Goal: Task Accomplishment & Management: Manage account settings

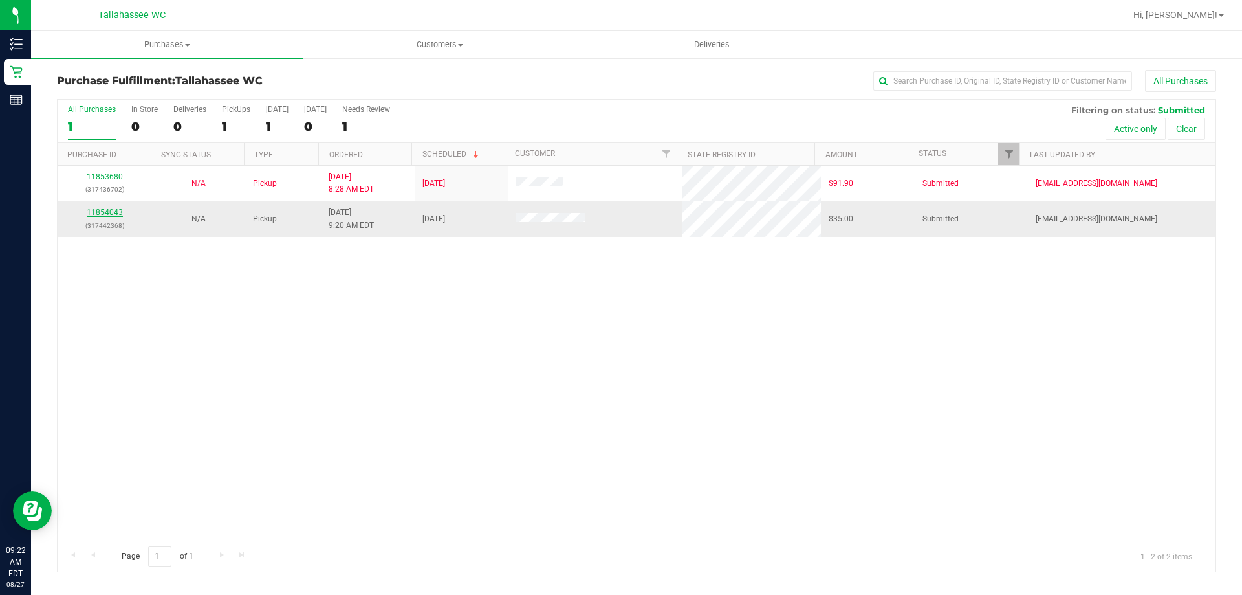
click at [111, 213] on link "11854043" at bounding box center [105, 212] width 36 height 9
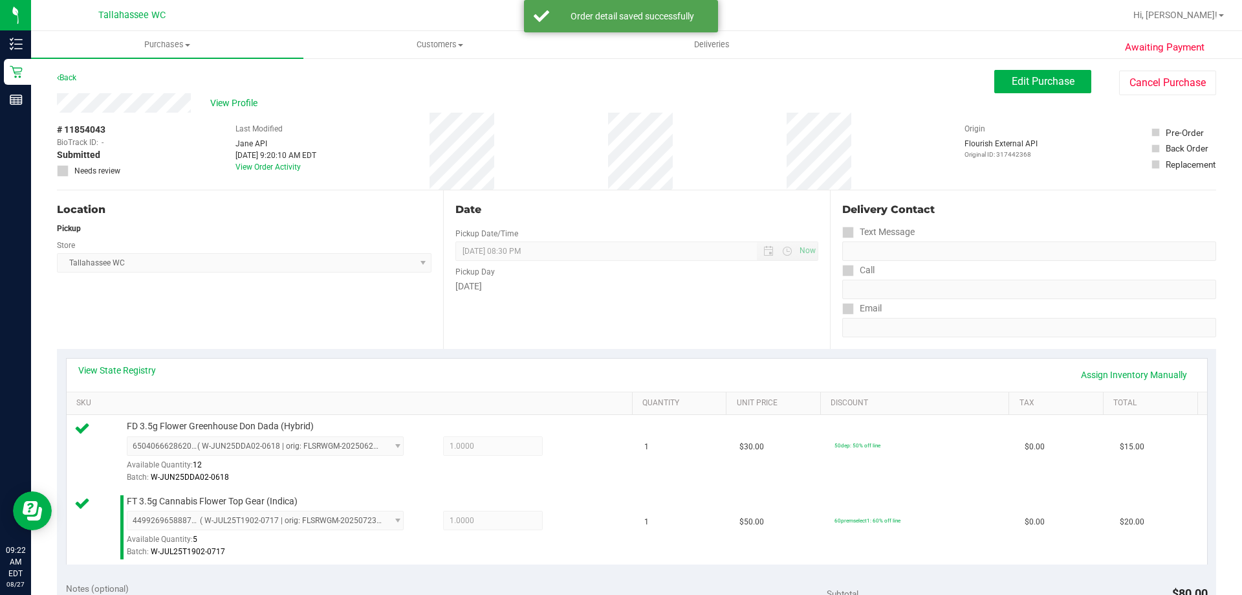
scroll to position [259, 0]
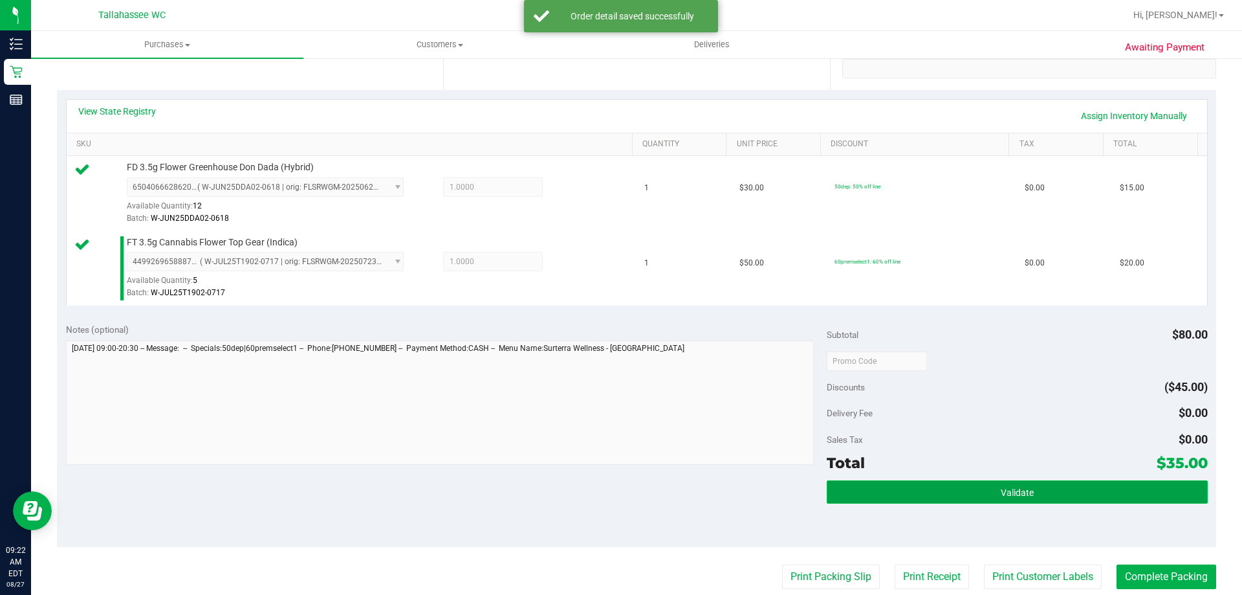
click at [989, 487] on button "Validate" at bounding box center [1017, 491] width 380 height 23
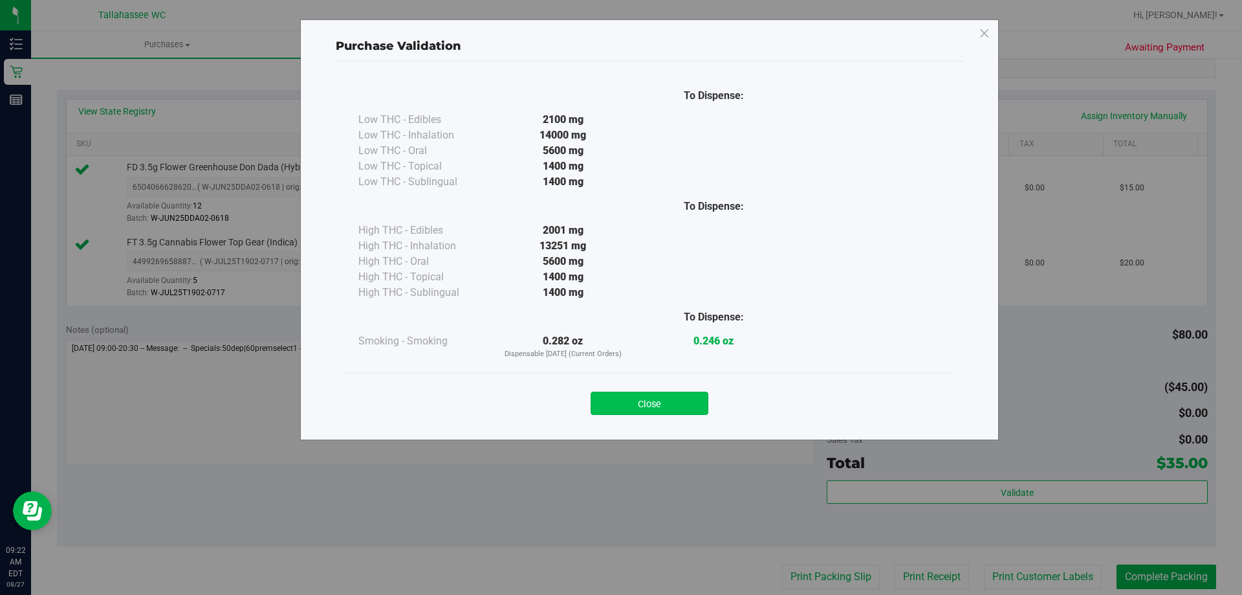
click at [621, 399] on button "Close" at bounding box center [650, 402] width 118 height 23
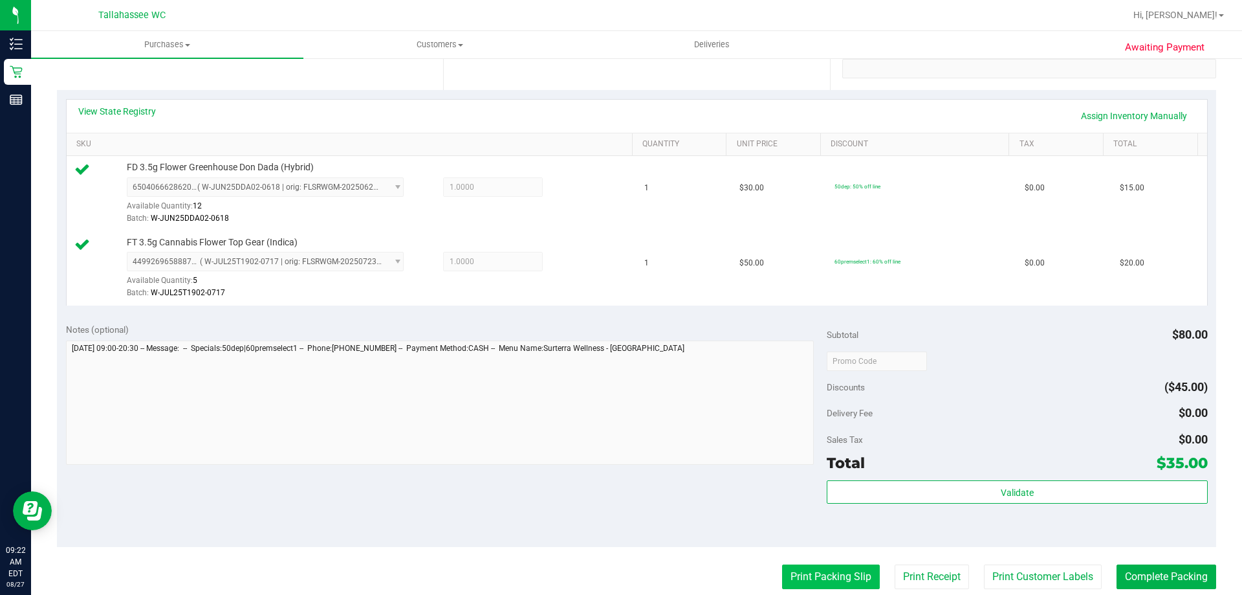
click at [846, 574] on button "Print Packing Slip" at bounding box center [831, 576] width 98 height 25
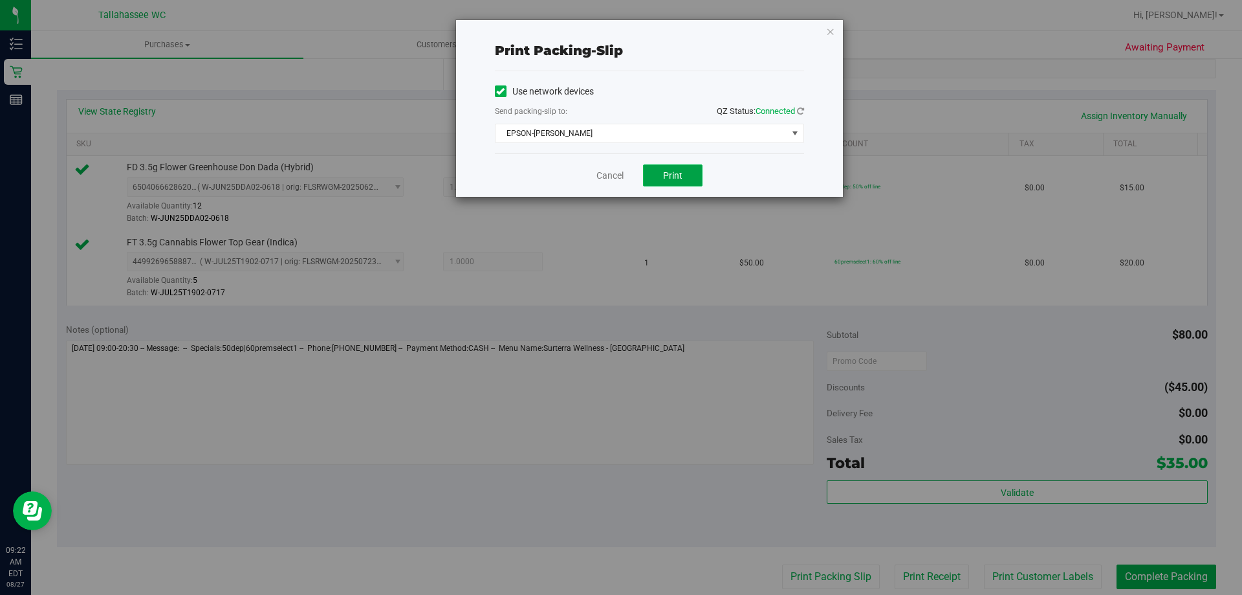
click at [660, 179] on button "Print" at bounding box center [673, 175] width 60 height 22
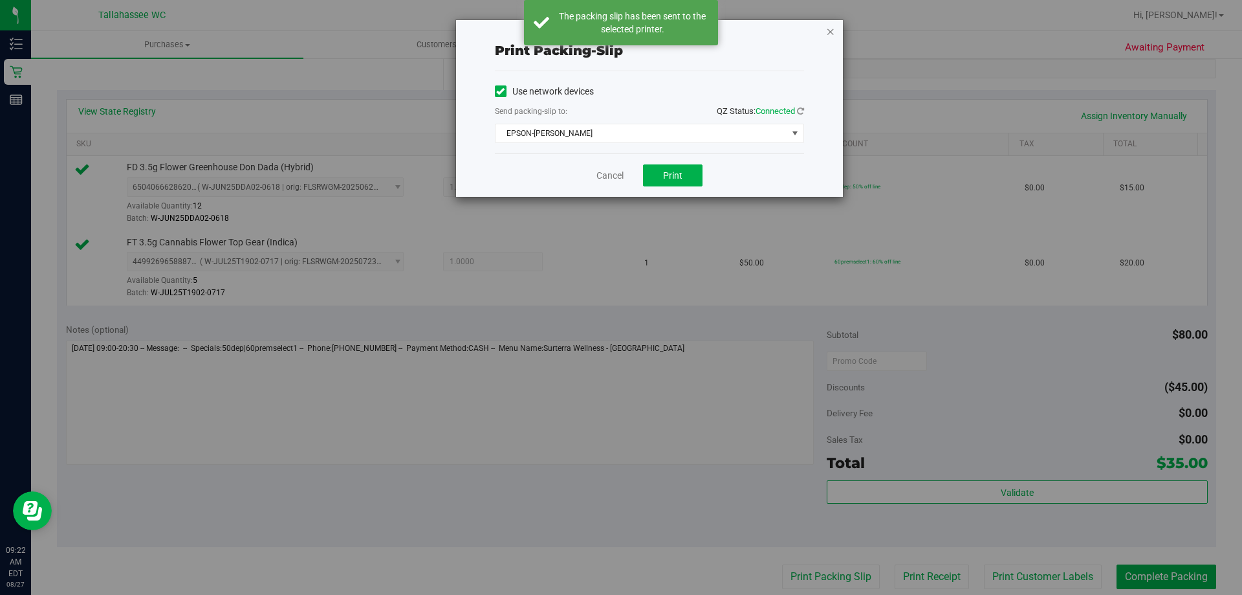
click at [828, 34] on icon "button" at bounding box center [830, 31] width 9 height 16
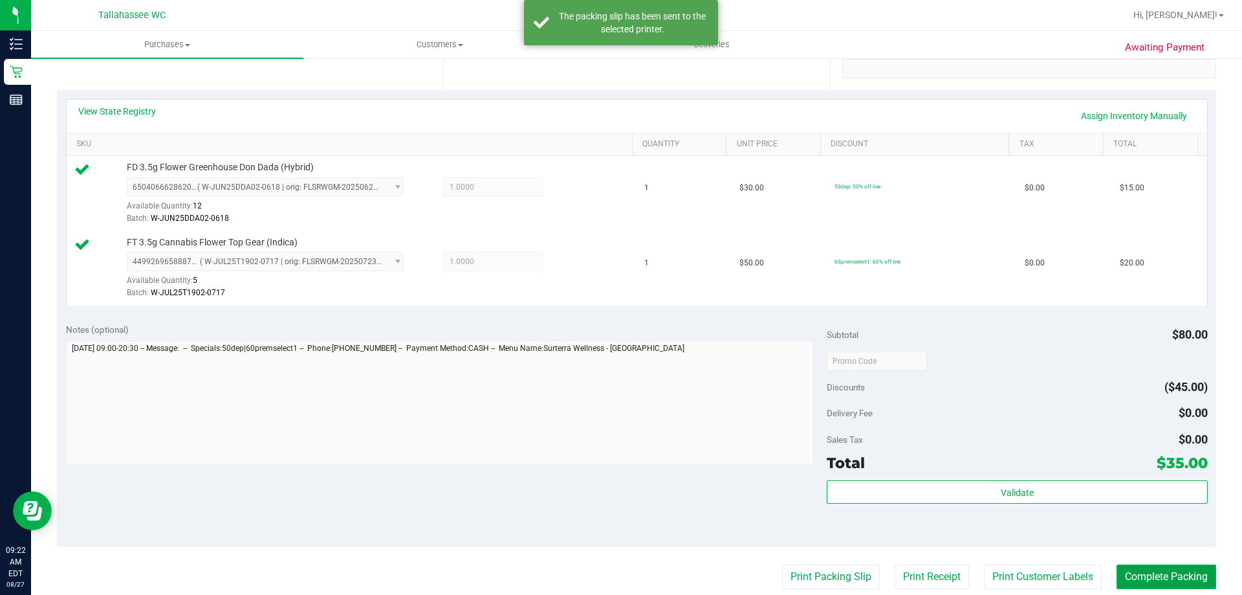
click at [1178, 571] on button "Complete Packing" at bounding box center [1167, 576] width 100 height 25
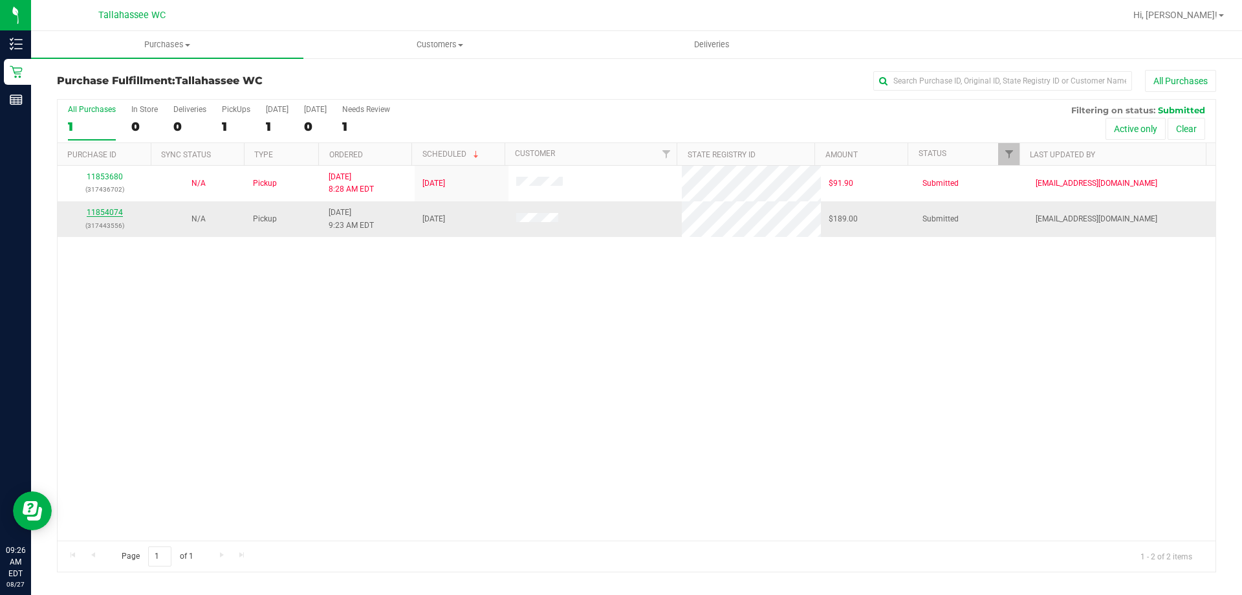
click at [104, 209] on link "11854074" at bounding box center [105, 212] width 36 height 9
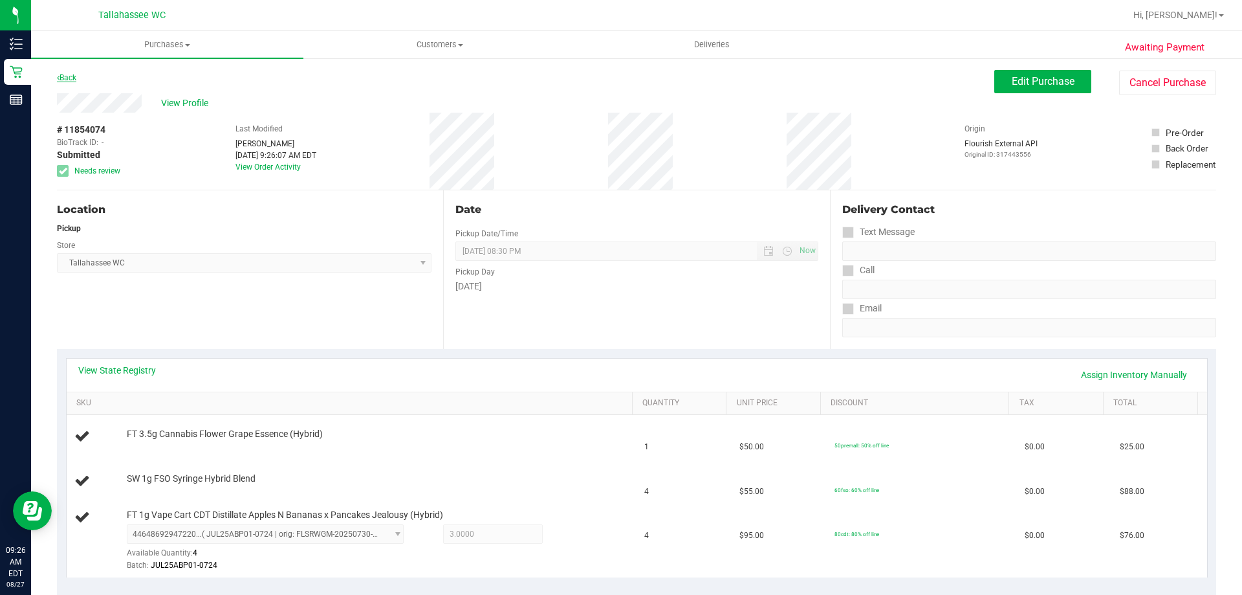
click at [71, 79] on link "Back" at bounding box center [66, 77] width 19 height 9
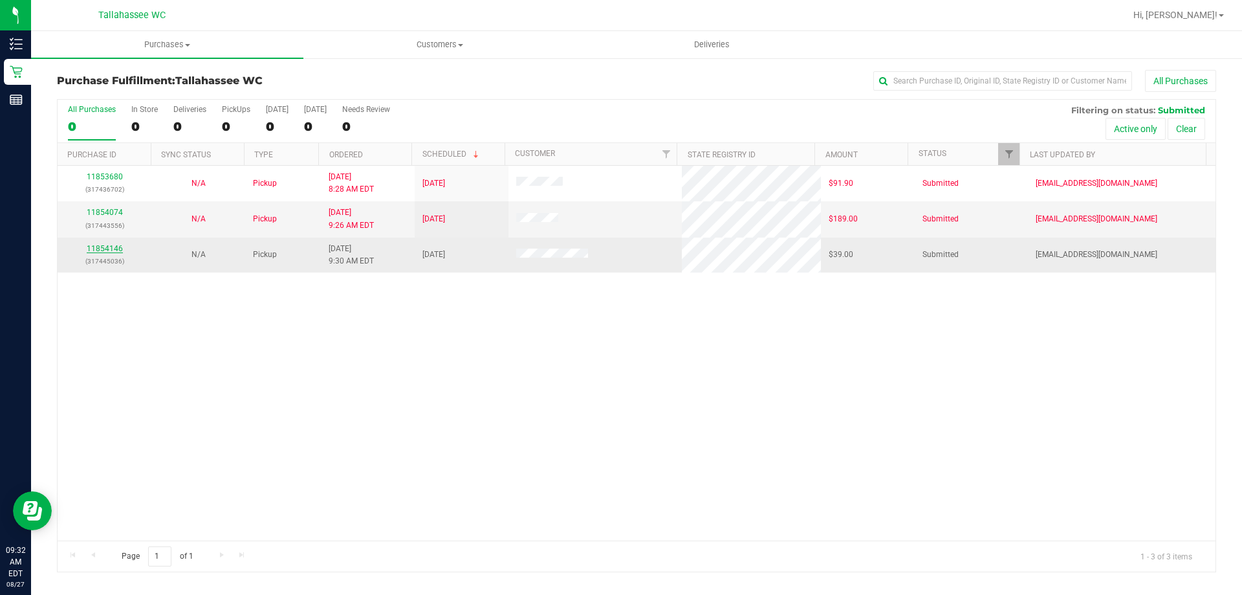
click at [119, 250] on link "11854146" at bounding box center [105, 248] width 36 height 9
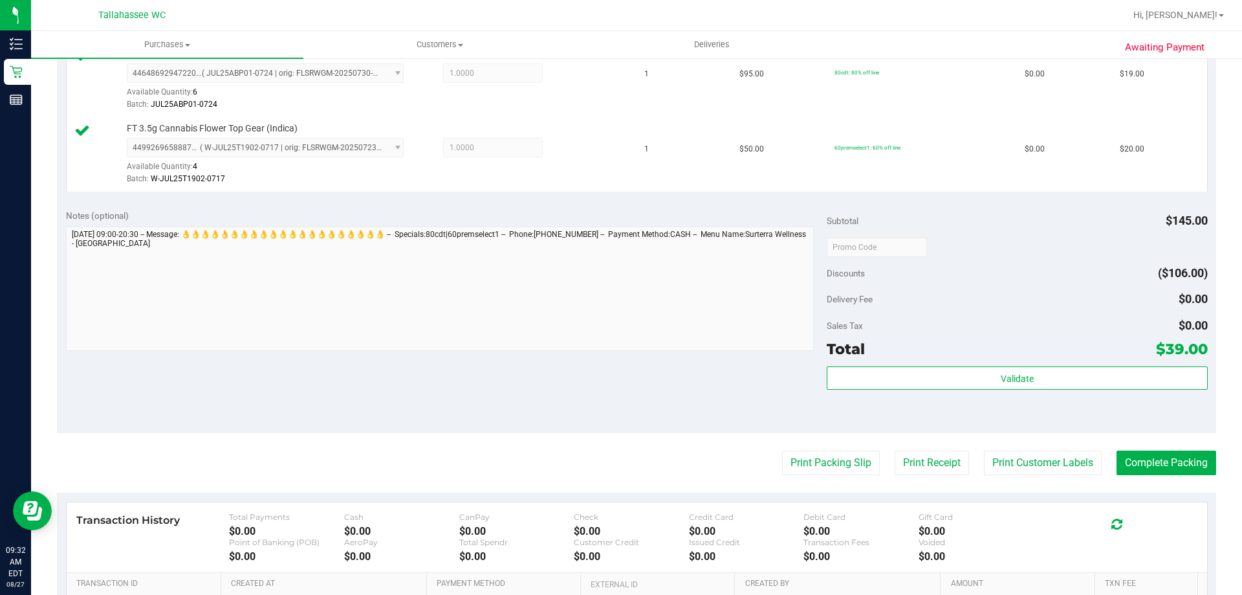
scroll to position [453, 0]
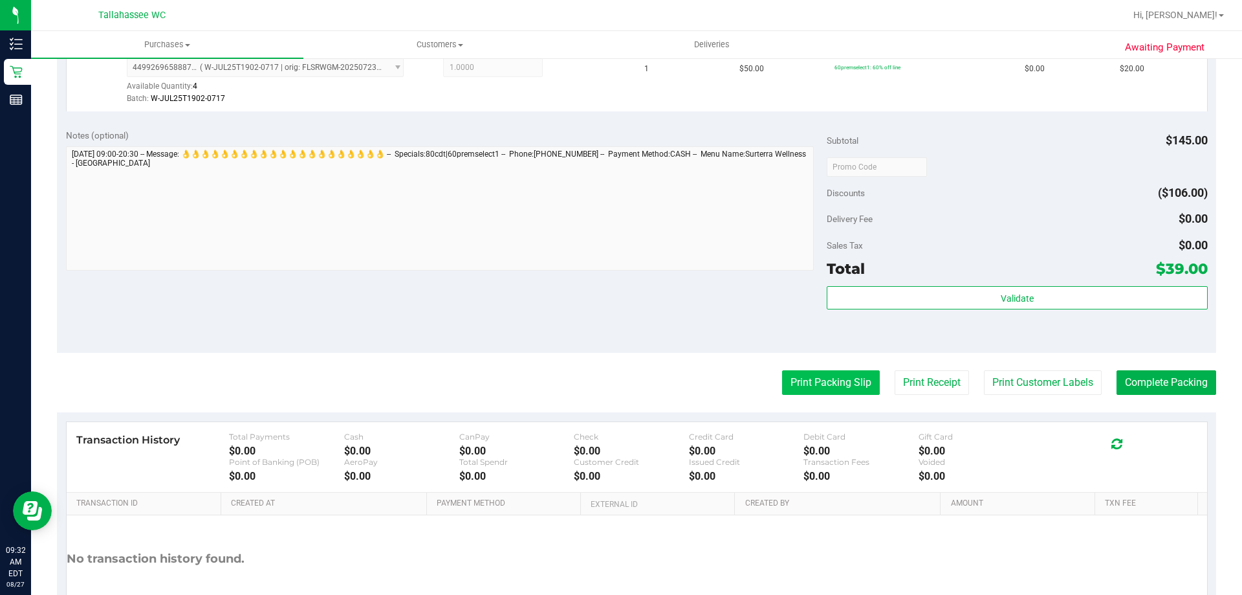
click at [812, 380] on button "Print Packing Slip" at bounding box center [831, 382] width 98 height 25
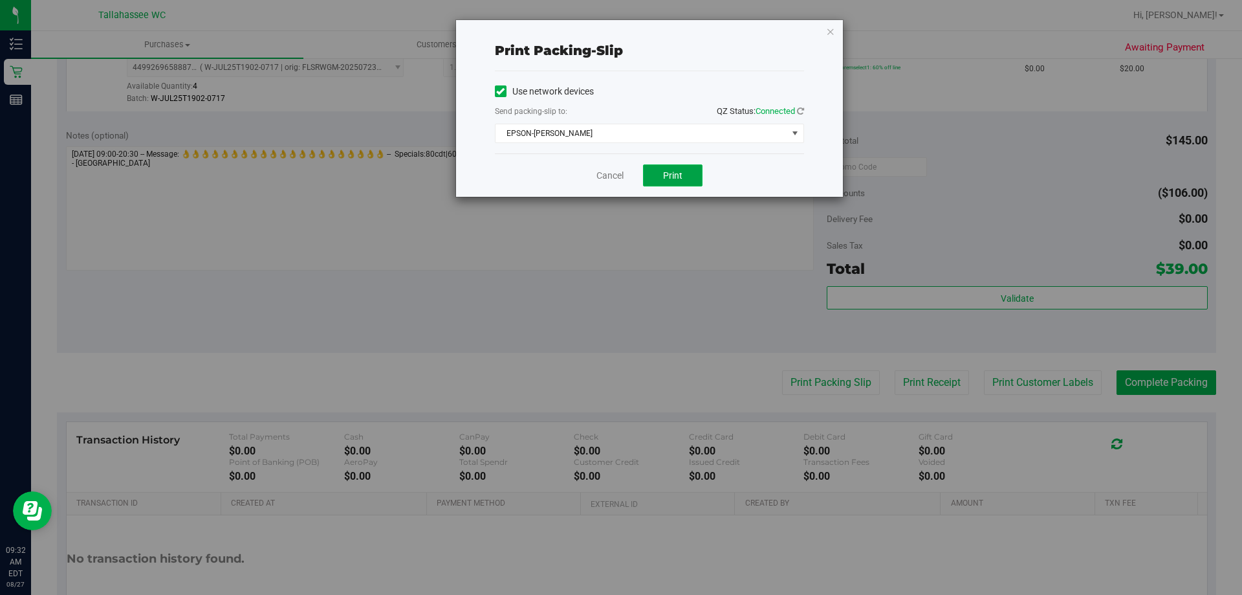
click at [671, 182] on button "Print" at bounding box center [673, 175] width 60 height 22
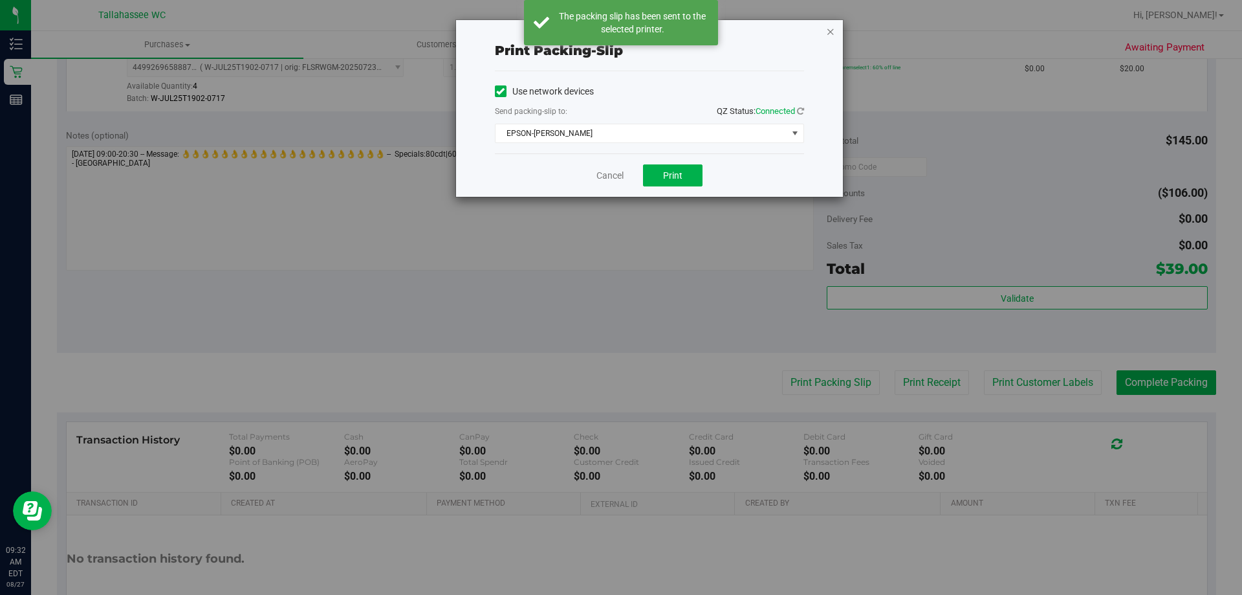
click at [829, 30] on icon "button" at bounding box center [830, 31] width 9 height 16
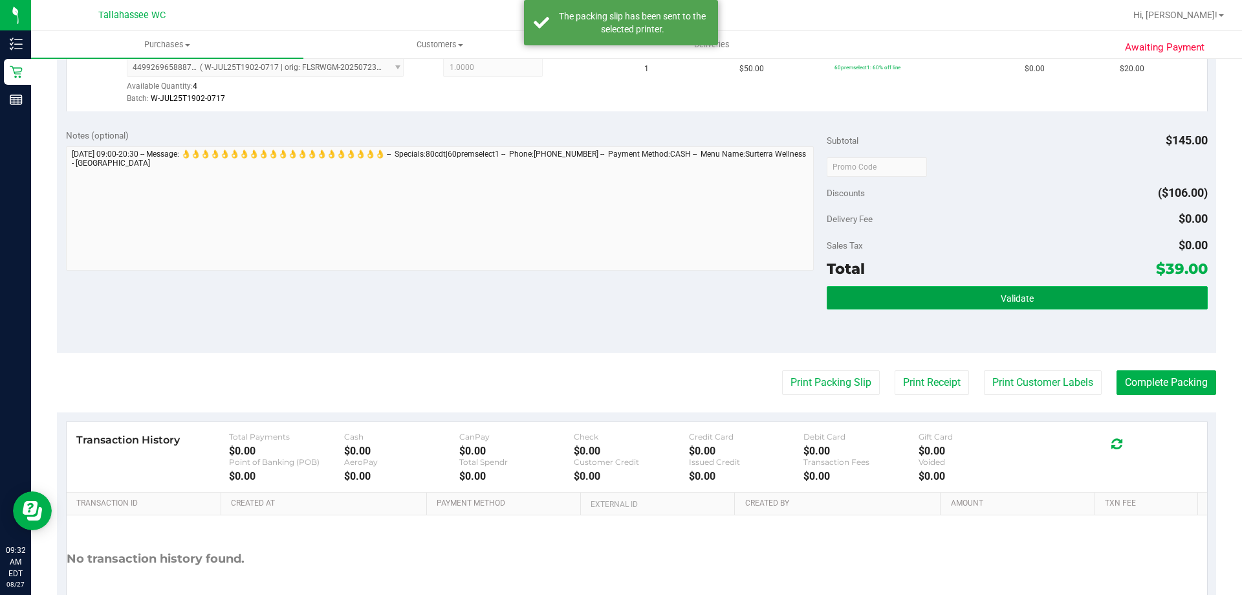
click at [899, 294] on button "Validate" at bounding box center [1017, 297] width 380 height 23
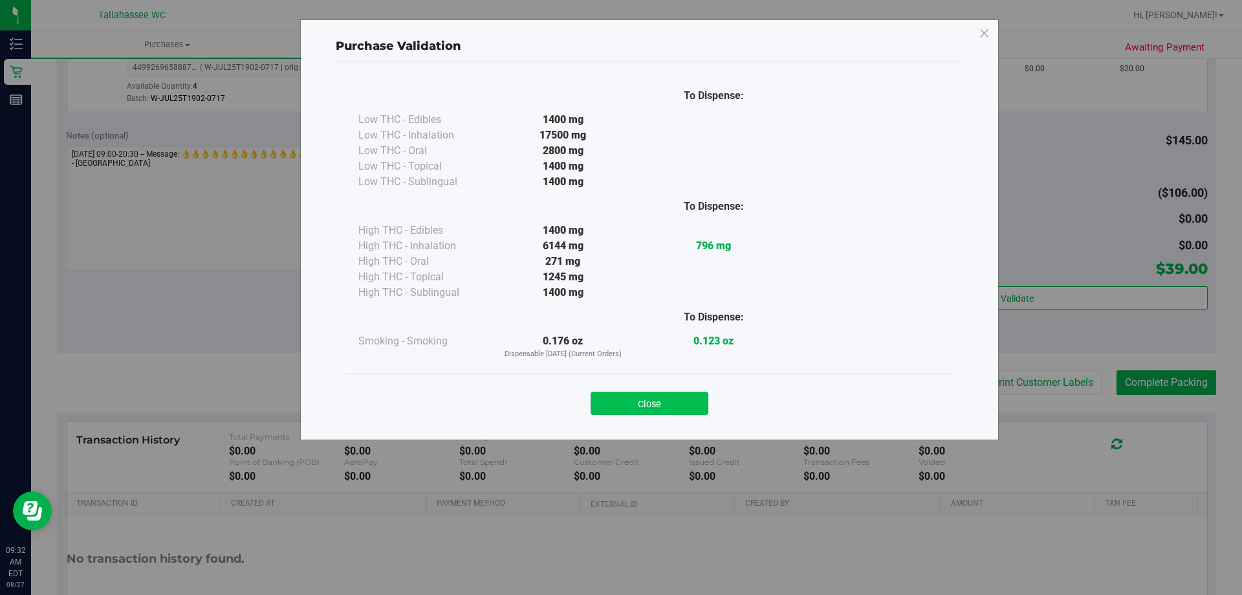
click at [617, 411] on button "Close" at bounding box center [650, 402] width 118 height 23
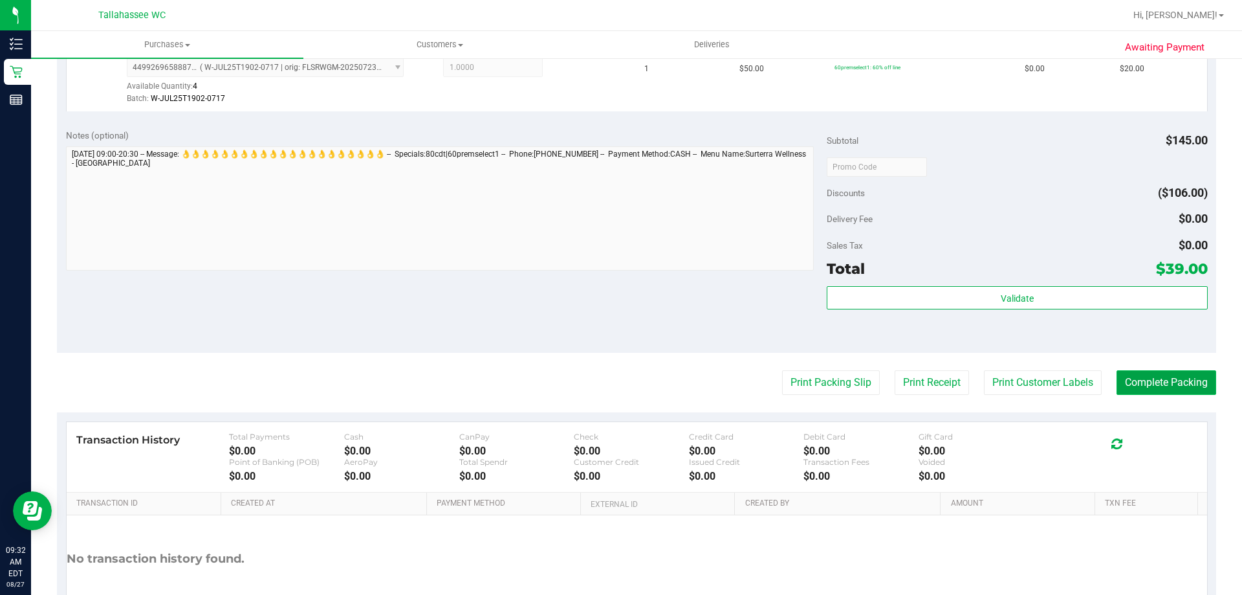
click at [1188, 389] on button "Complete Packing" at bounding box center [1167, 382] width 100 height 25
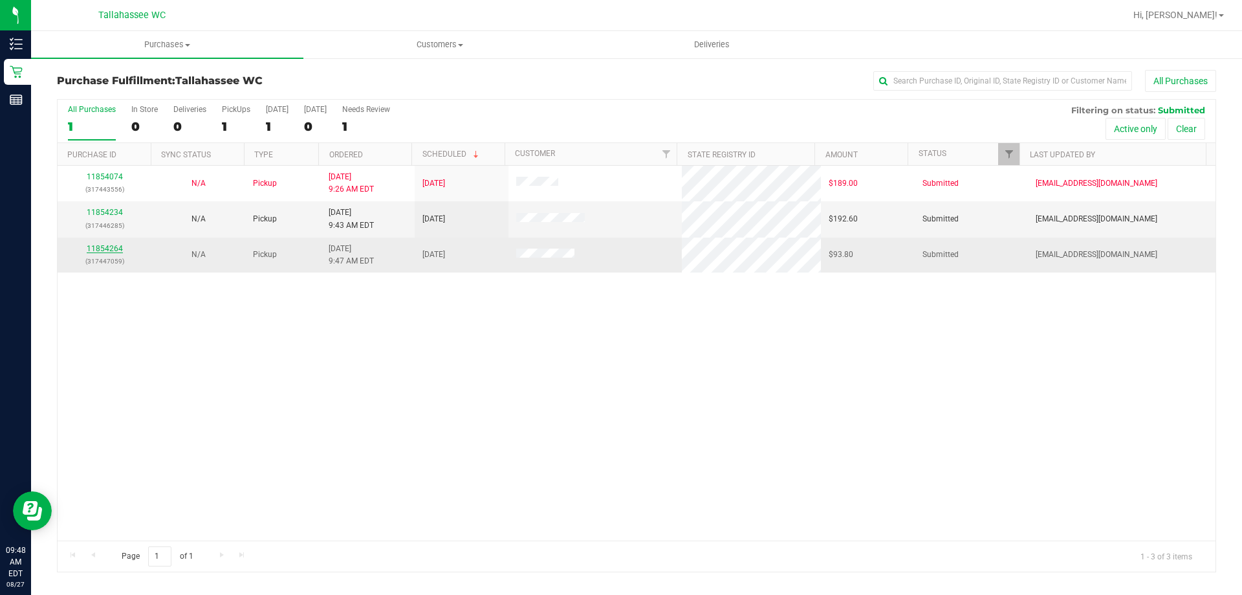
click at [109, 248] on link "11854264" at bounding box center [105, 248] width 36 height 9
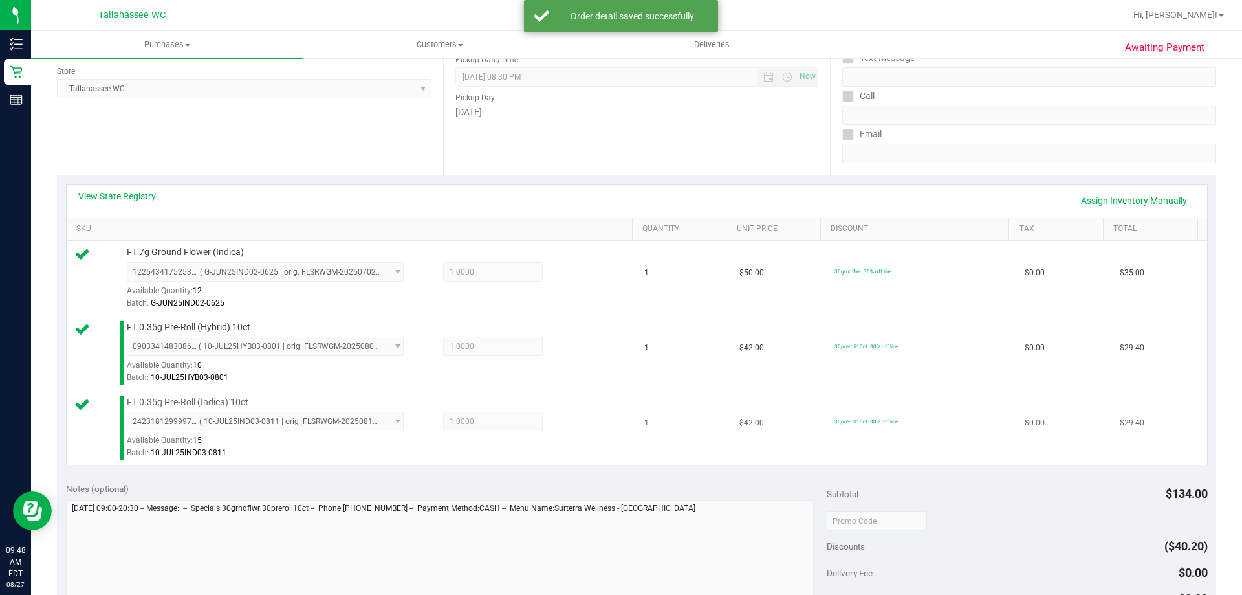
scroll to position [453, 0]
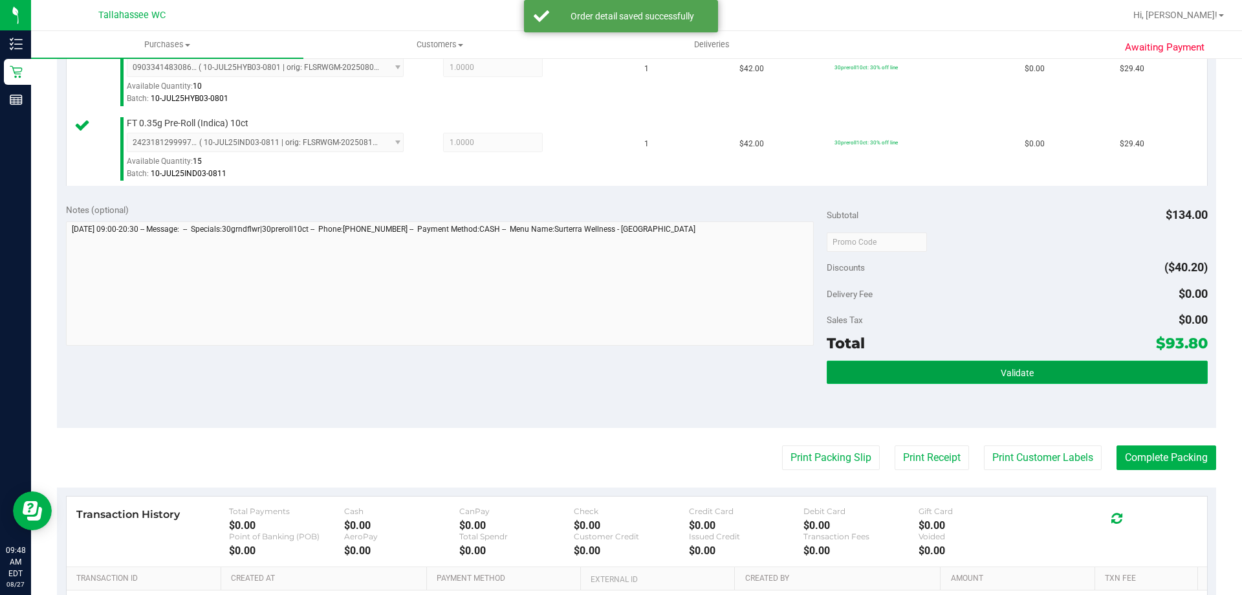
click at [904, 381] on button "Validate" at bounding box center [1017, 371] width 380 height 23
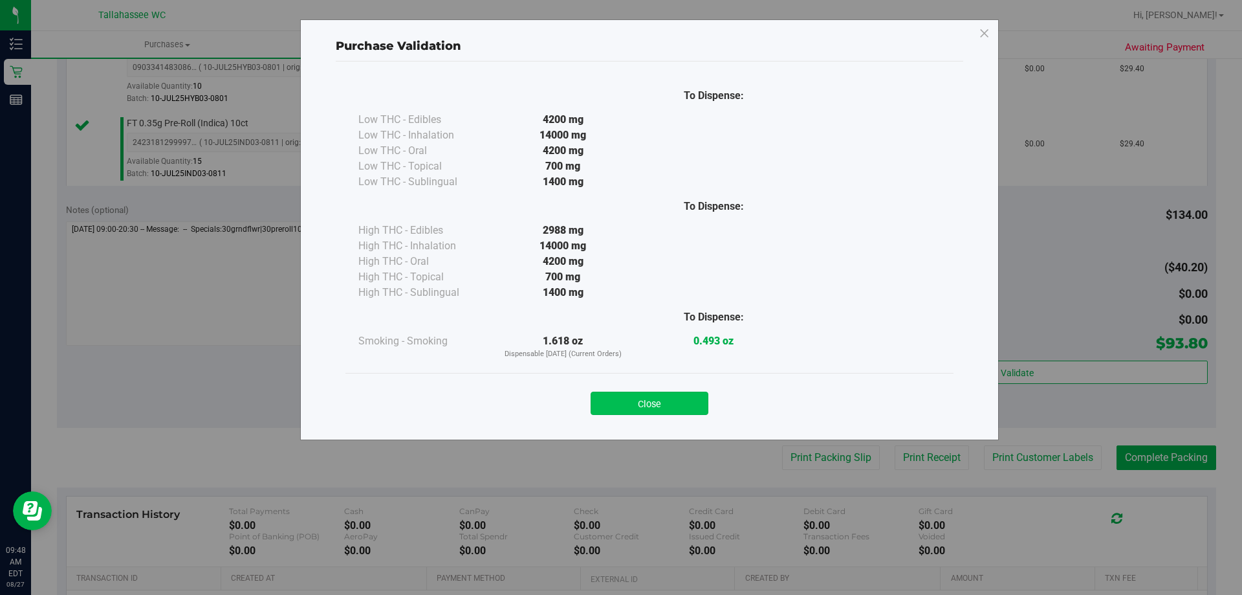
click at [655, 407] on button "Close" at bounding box center [650, 402] width 118 height 23
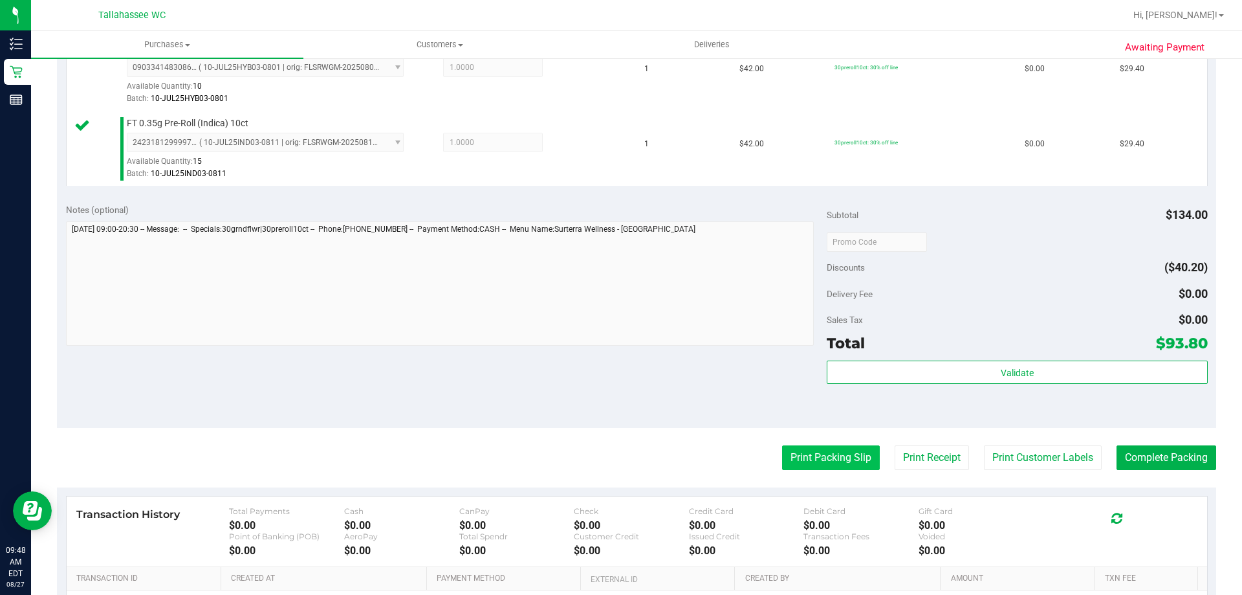
click at [842, 461] on button "Print Packing Slip" at bounding box center [831, 457] width 98 height 25
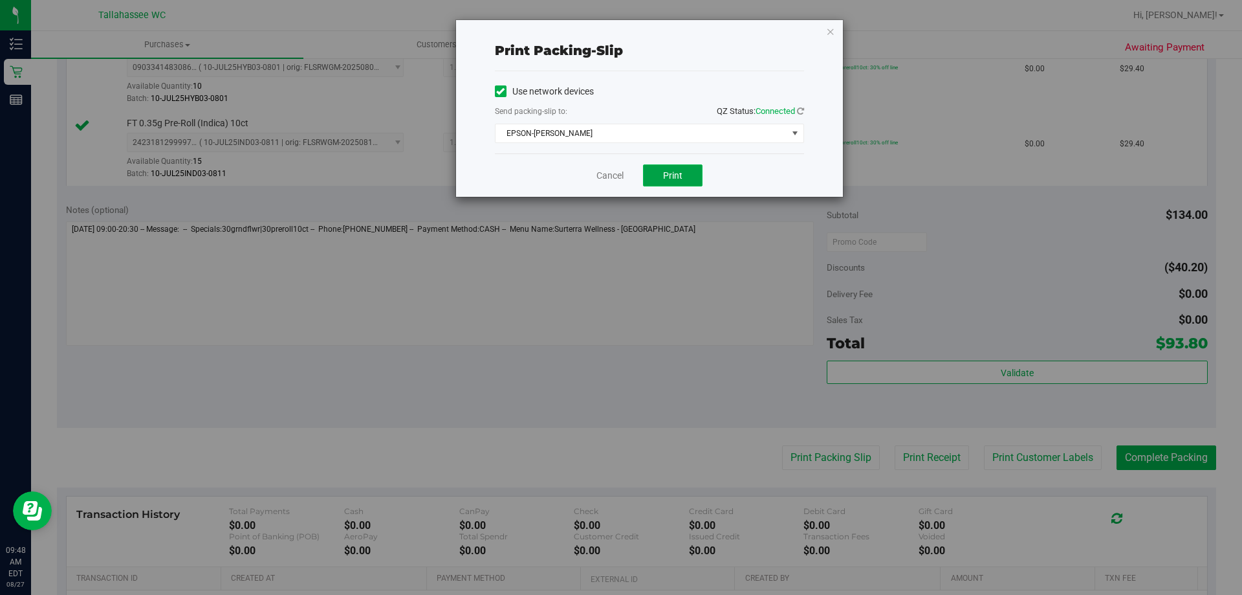
click at [681, 183] on button "Print" at bounding box center [673, 175] width 60 height 22
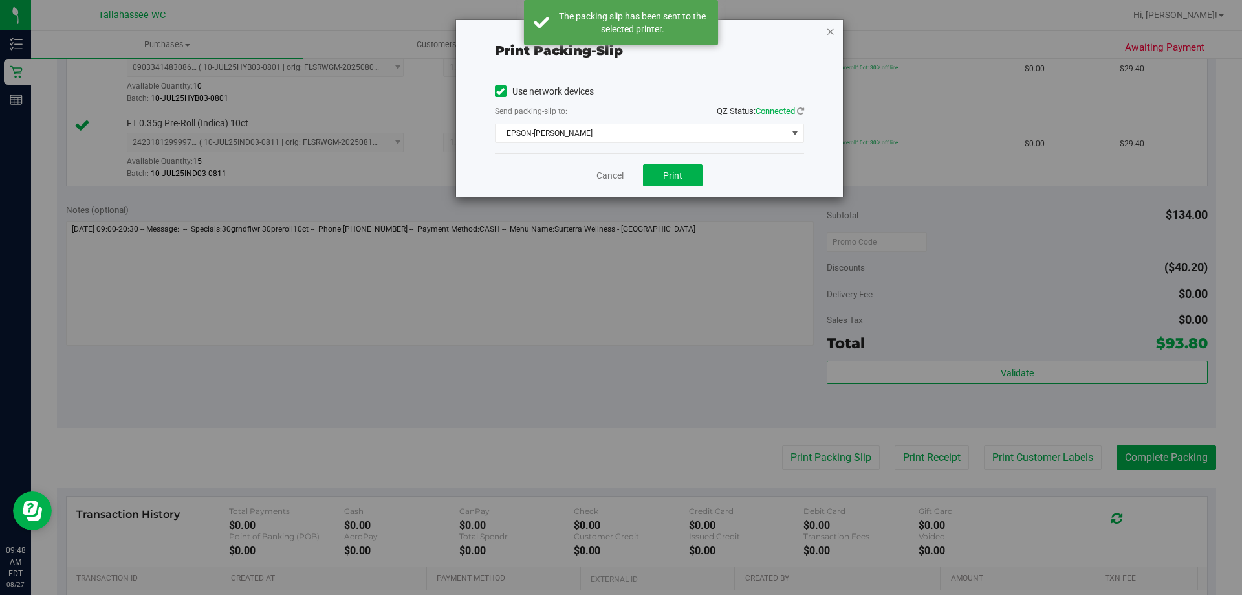
click at [827, 34] on icon "button" at bounding box center [830, 31] width 9 height 16
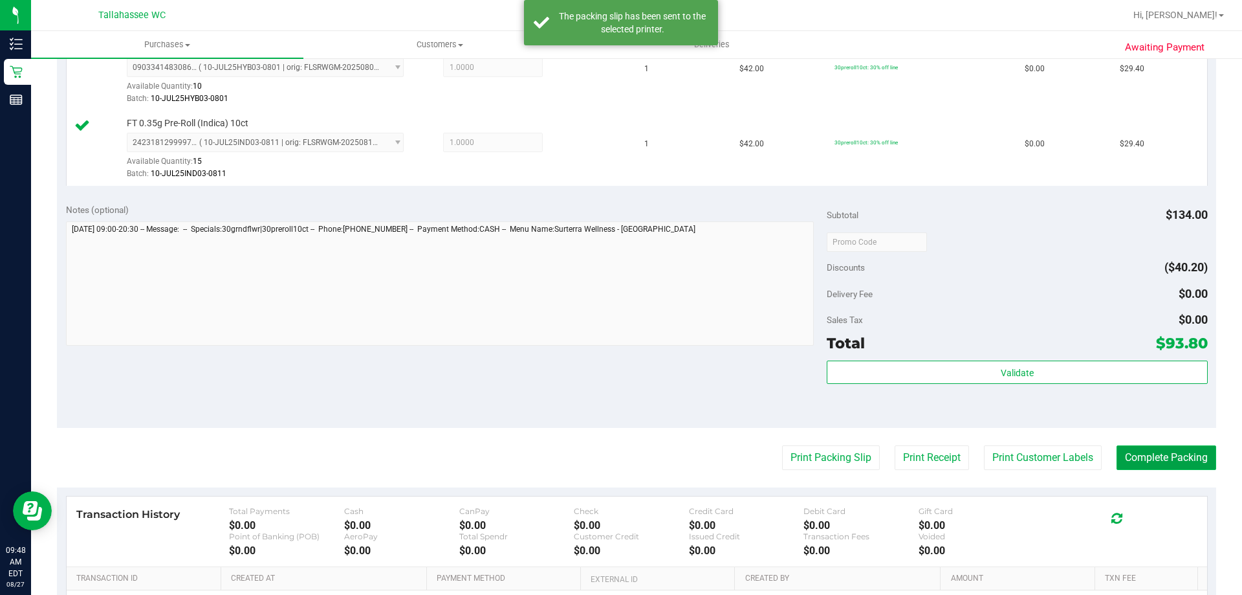
click at [1160, 451] on button "Complete Packing" at bounding box center [1167, 457] width 100 height 25
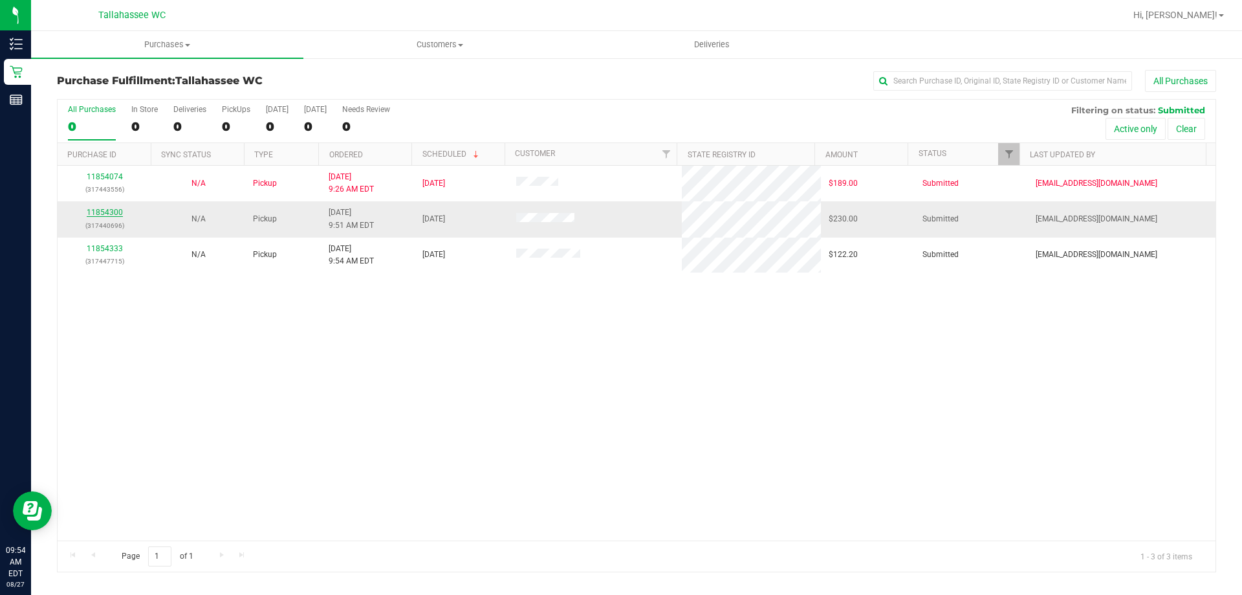
click at [113, 215] on link "11854300" at bounding box center [105, 212] width 36 height 9
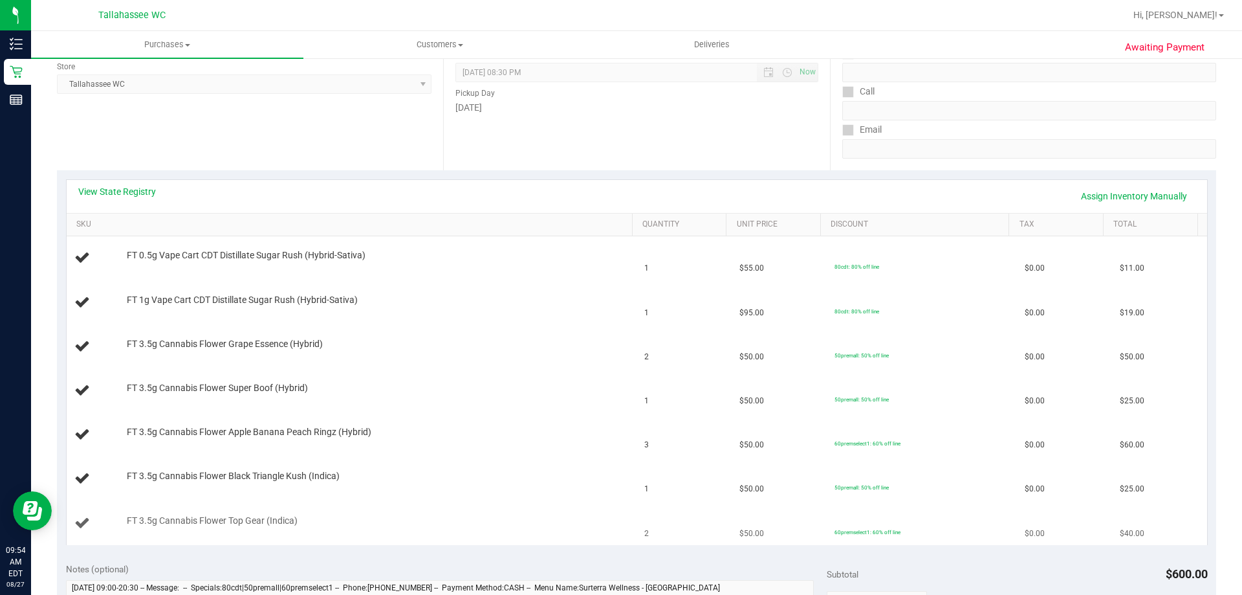
scroll to position [129, 0]
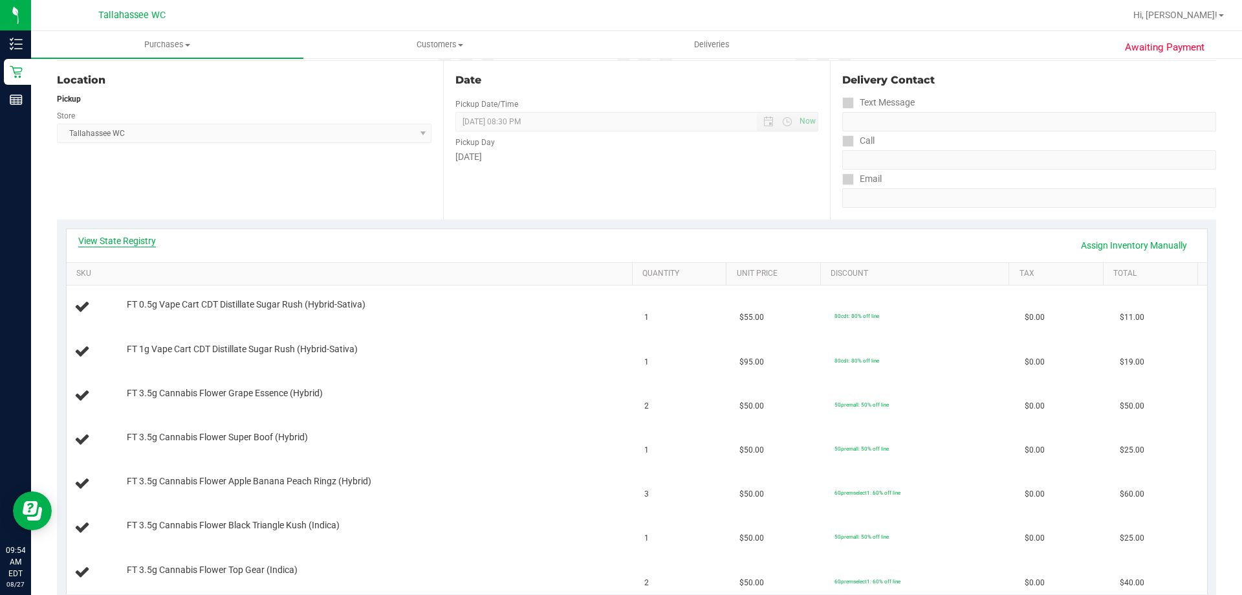
click at [133, 238] on link "View State Registry" at bounding box center [117, 240] width 78 height 13
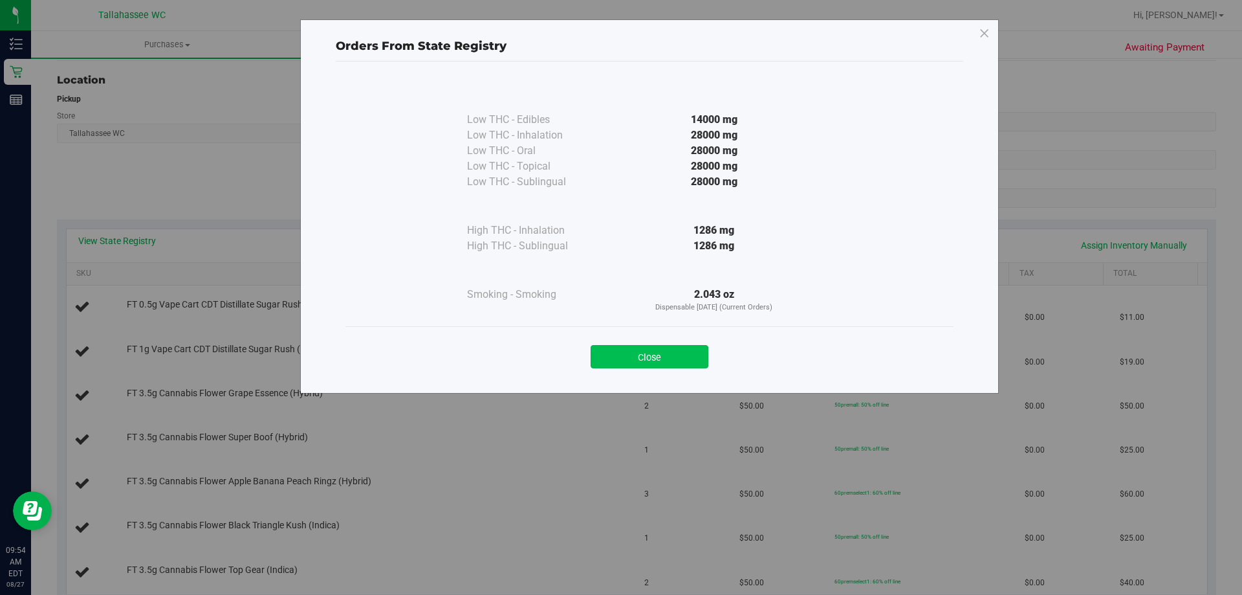
click at [658, 358] on button "Close" at bounding box center [650, 356] width 118 height 23
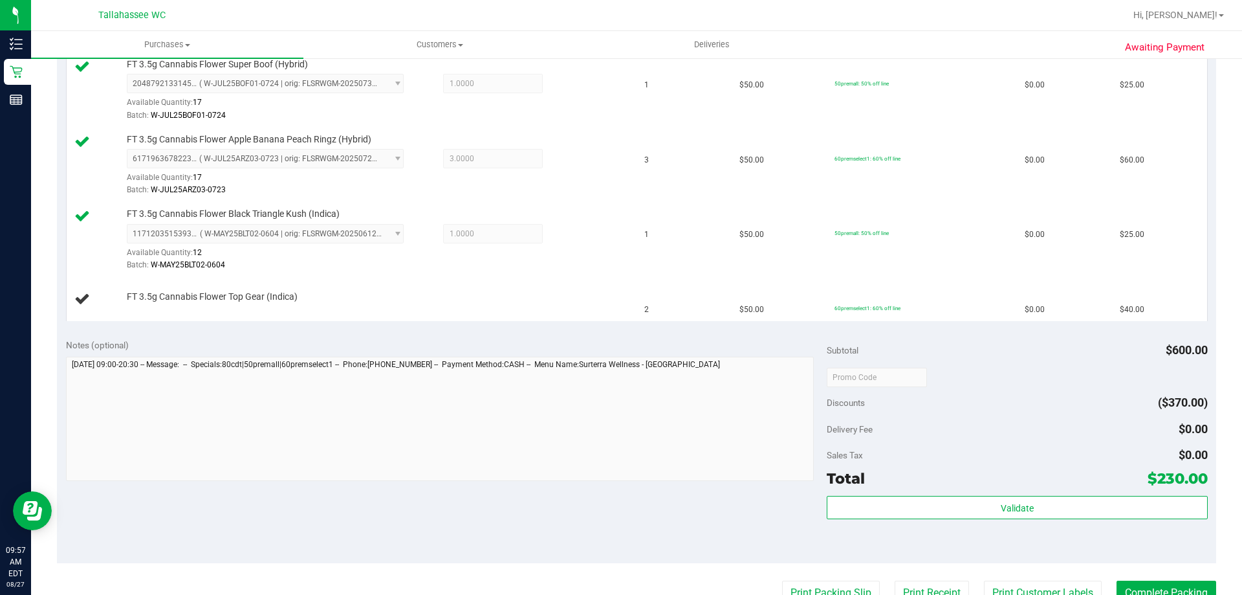
scroll to position [712, 0]
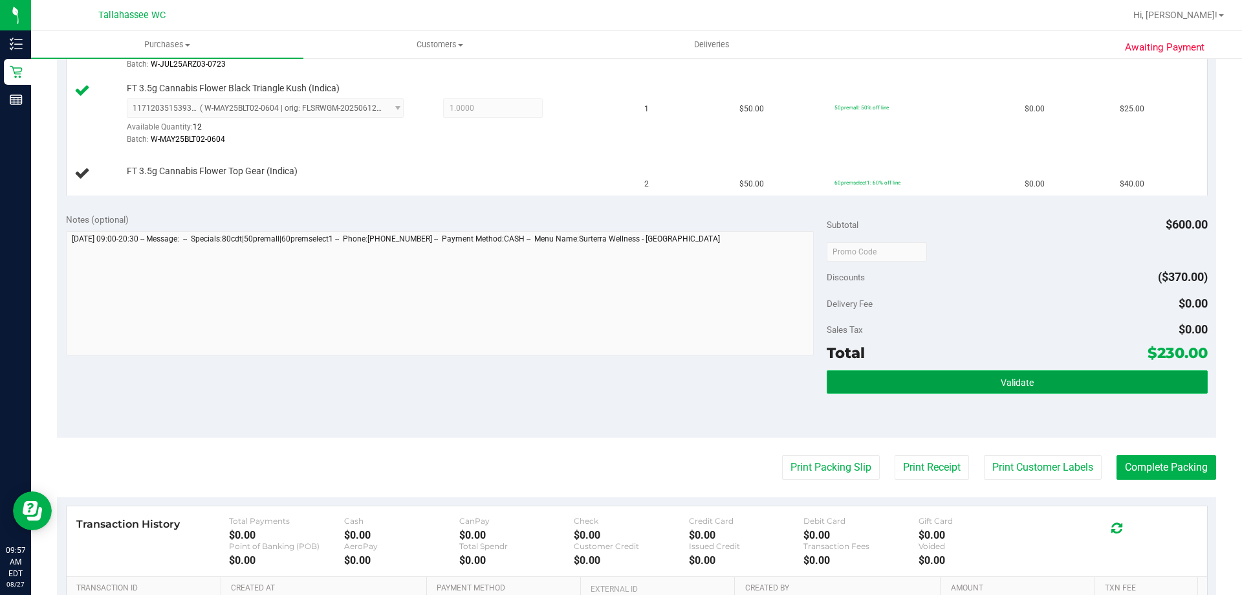
click at [931, 373] on button "Validate" at bounding box center [1017, 381] width 380 height 23
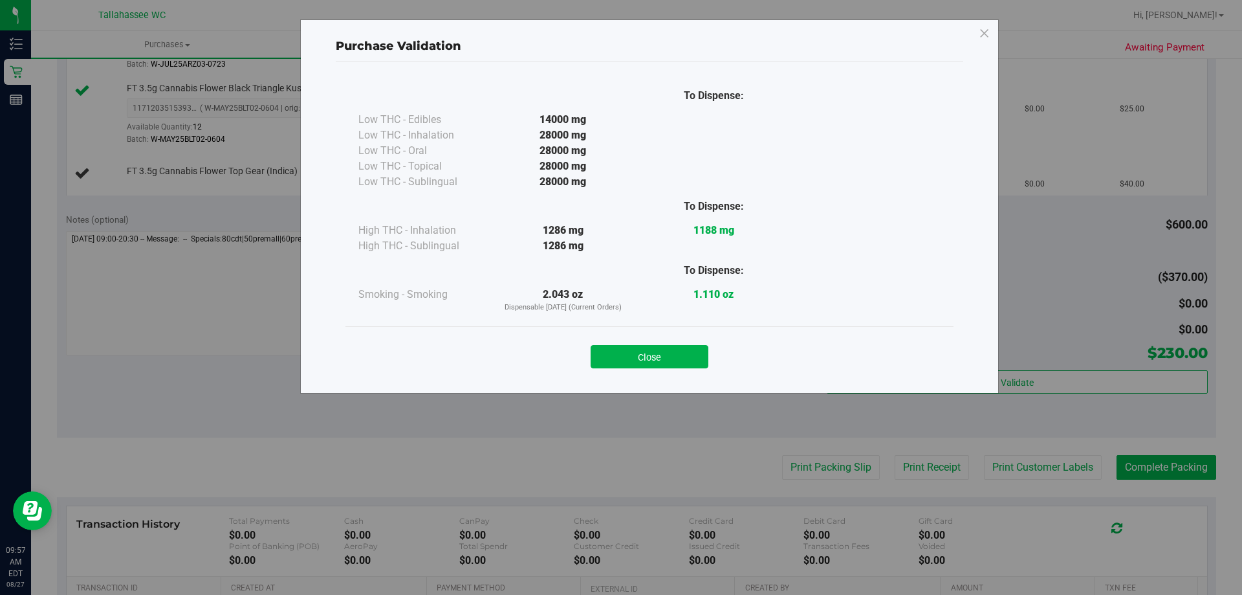
click at [644, 355] on button "Close" at bounding box center [650, 356] width 118 height 23
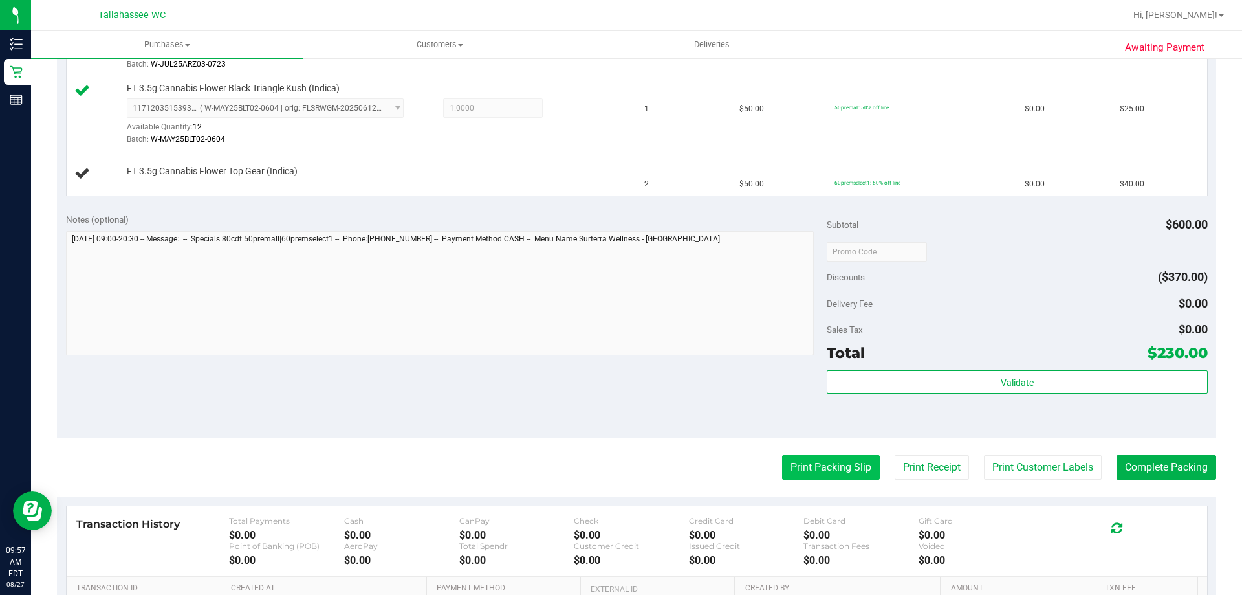
click at [836, 472] on button "Print Packing Slip" at bounding box center [831, 467] width 98 height 25
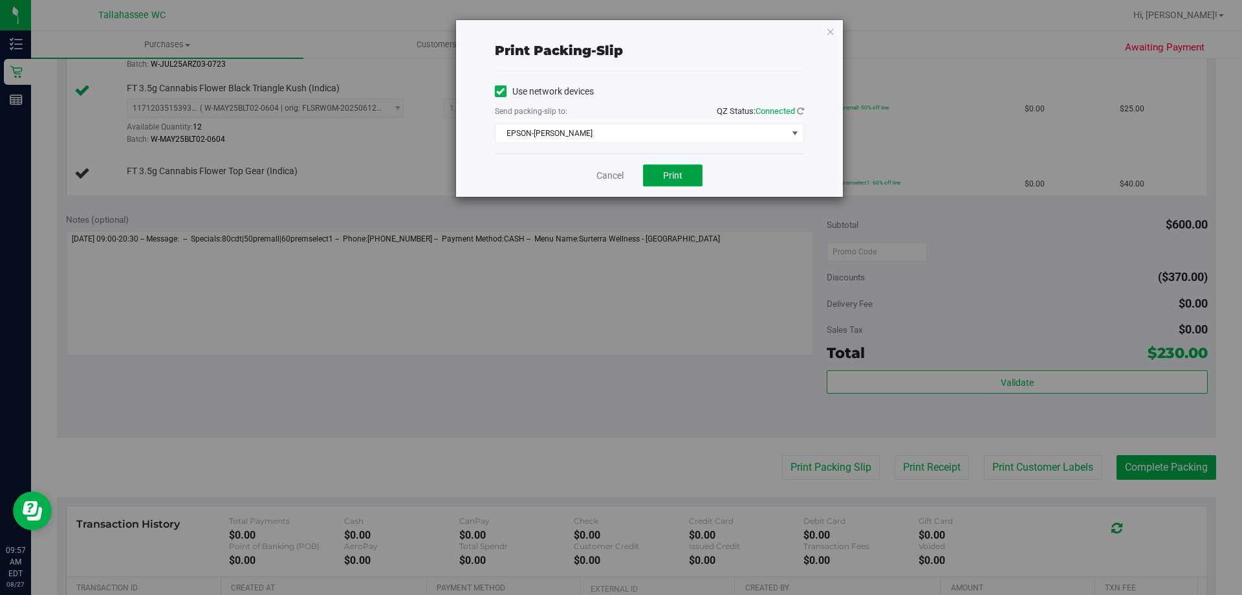
click at [669, 177] on span "Print" at bounding box center [672, 175] width 19 height 10
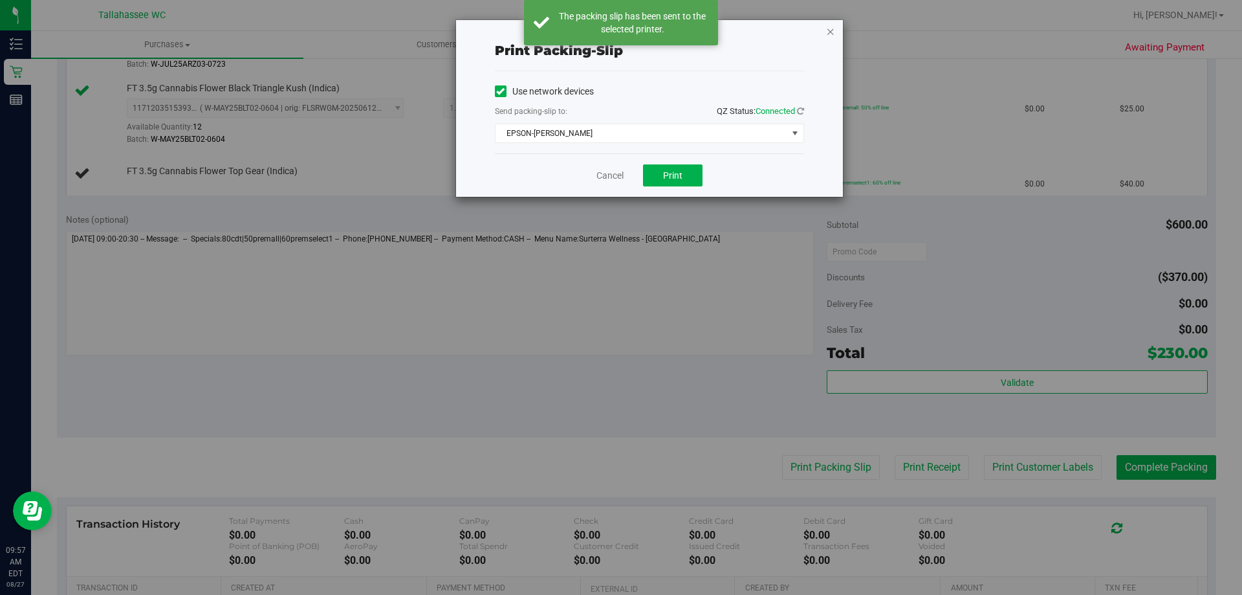
click at [830, 25] on icon "button" at bounding box center [830, 31] width 9 height 16
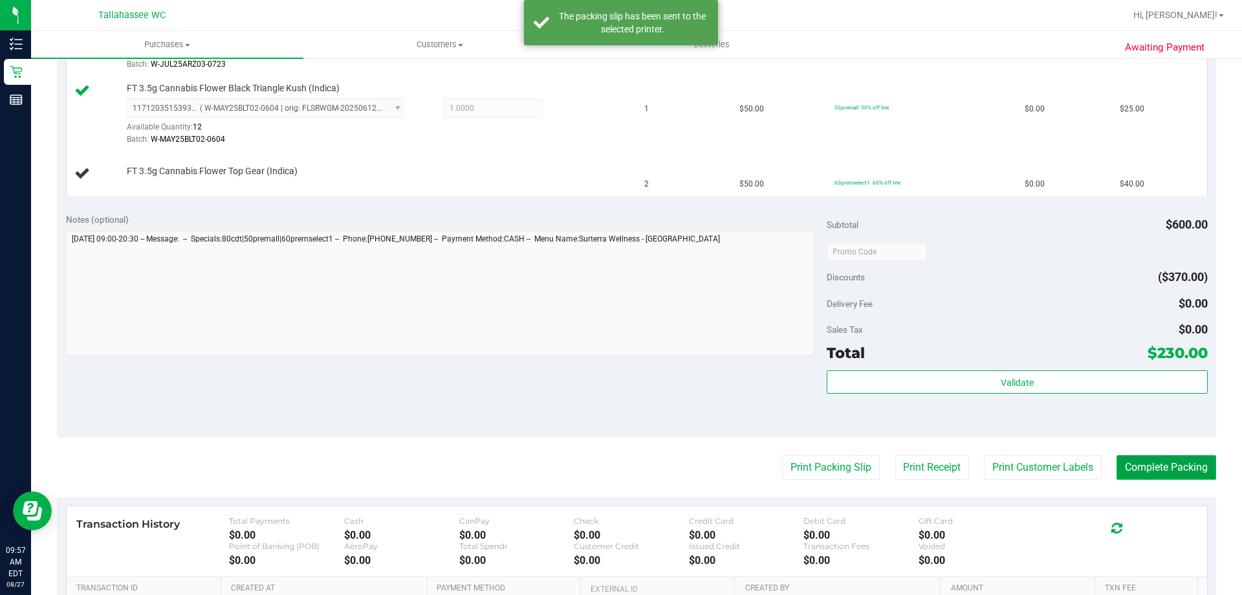
click at [1146, 463] on button "Complete Packing" at bounding box center [1167, 467] width 100 height 25
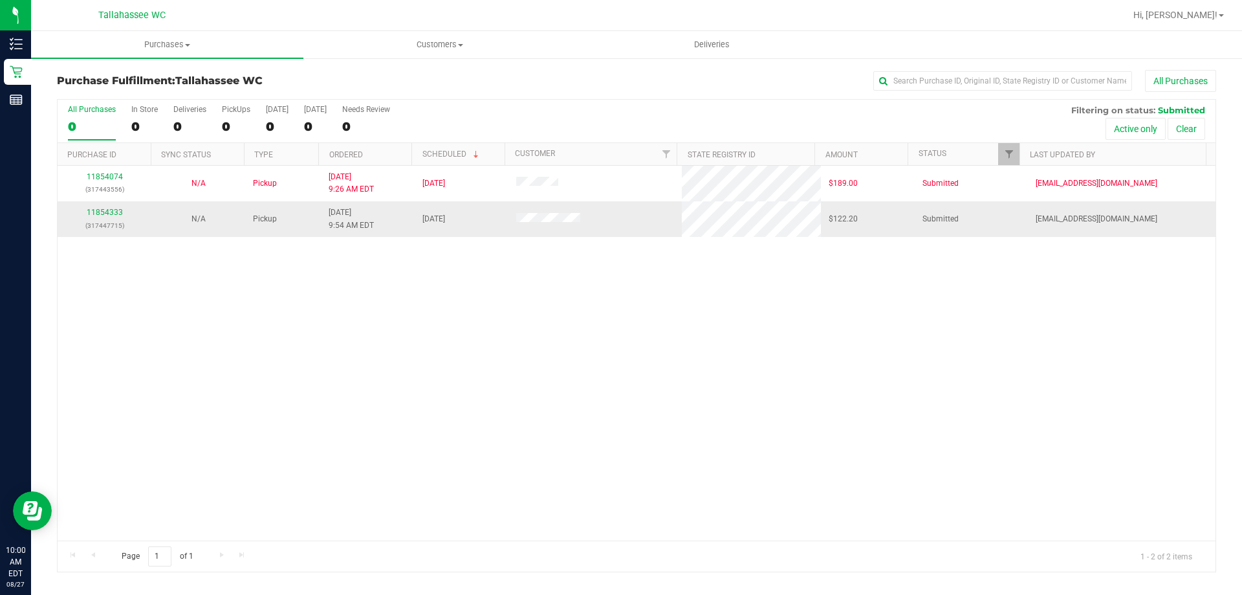
click at [104, 206] on td "11854333 (317447715)" at bounding box center [105, 218] width 94 height 35
click at [104, 213] on link "11854333" at bounding box center [105, 212] width 36 height 9
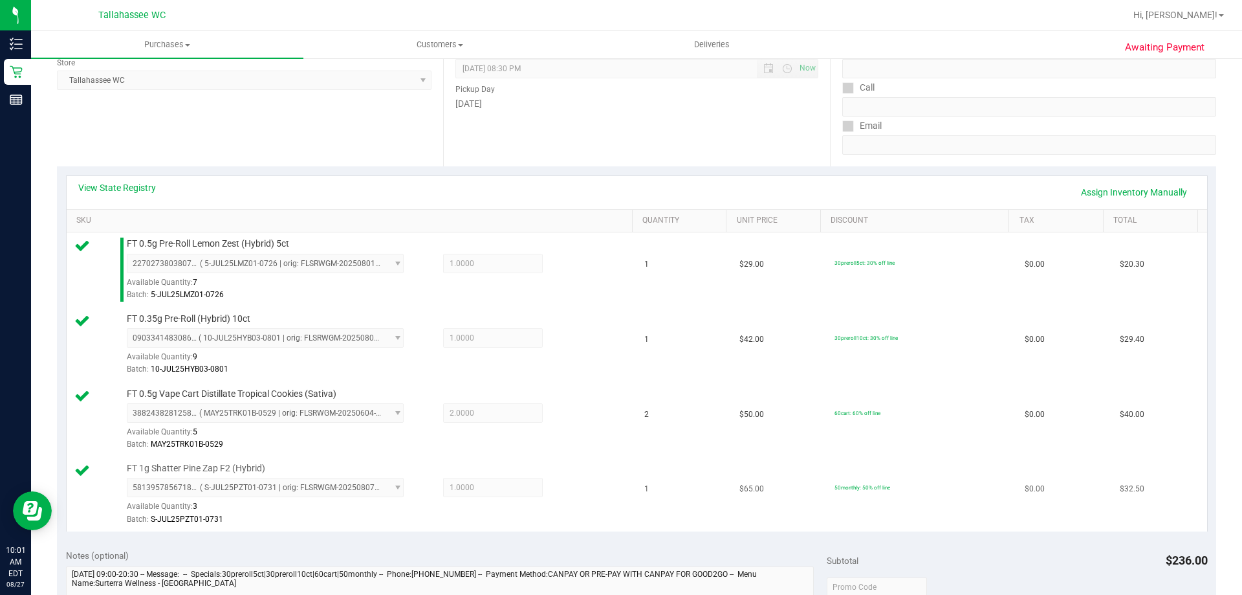
scroll to position [453, 0]
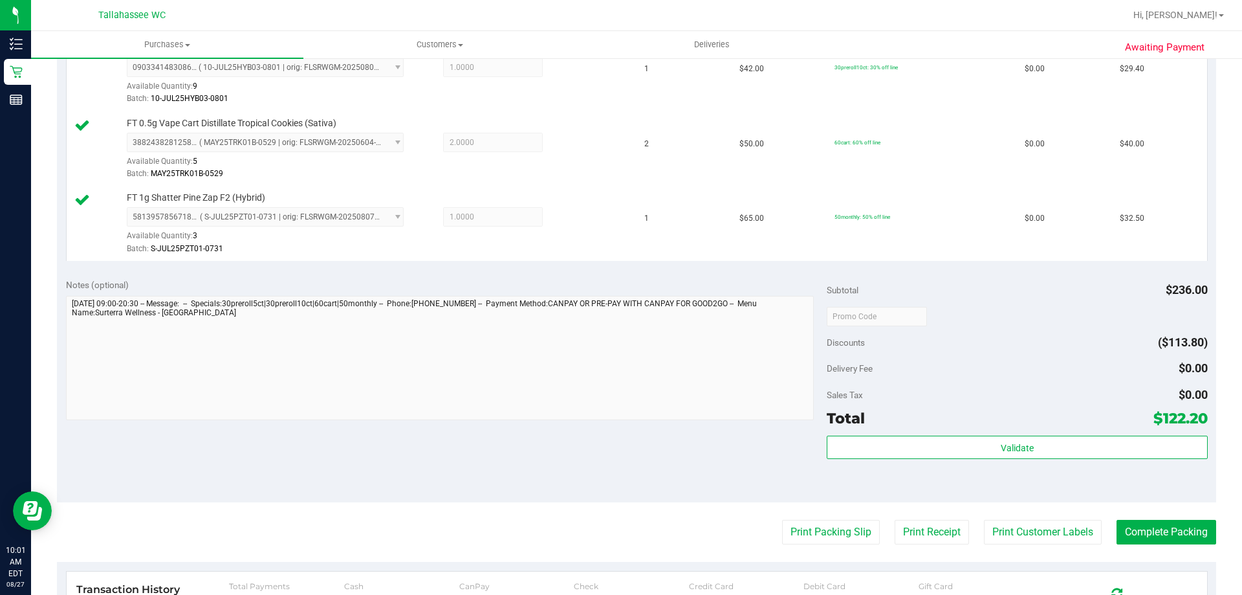
click at [999, 460] on div "Validate" at bounding box center [1017, 464] width 380 height 58
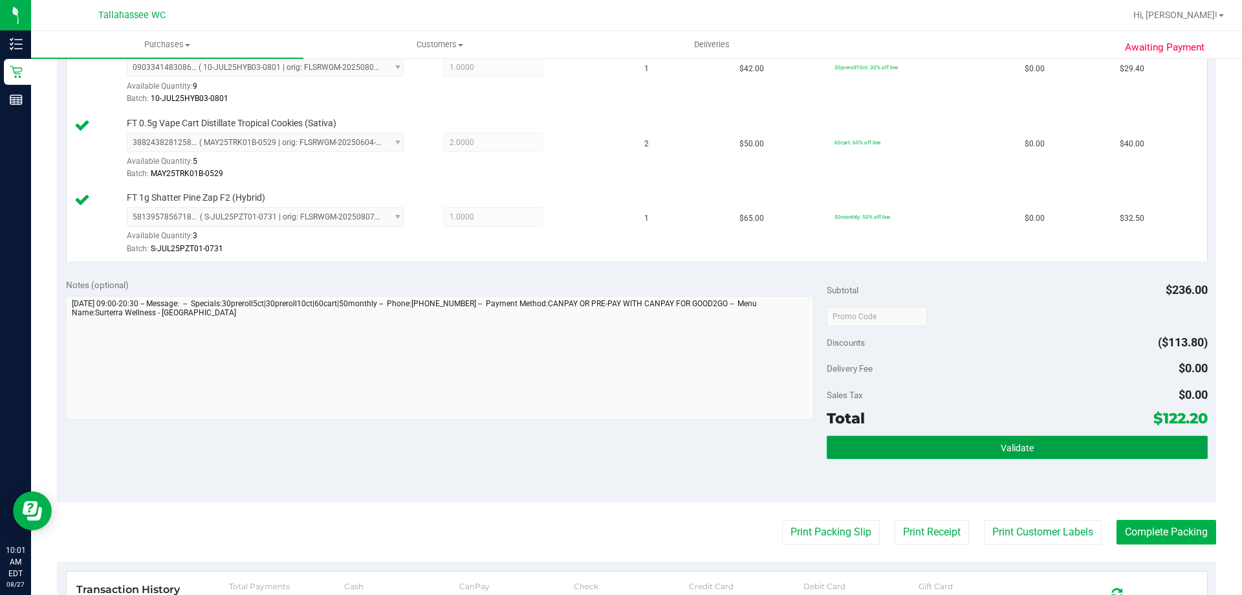
click at [1001, 447] on span "Validate" at bounding box center [1017, 447] width 33 height 10
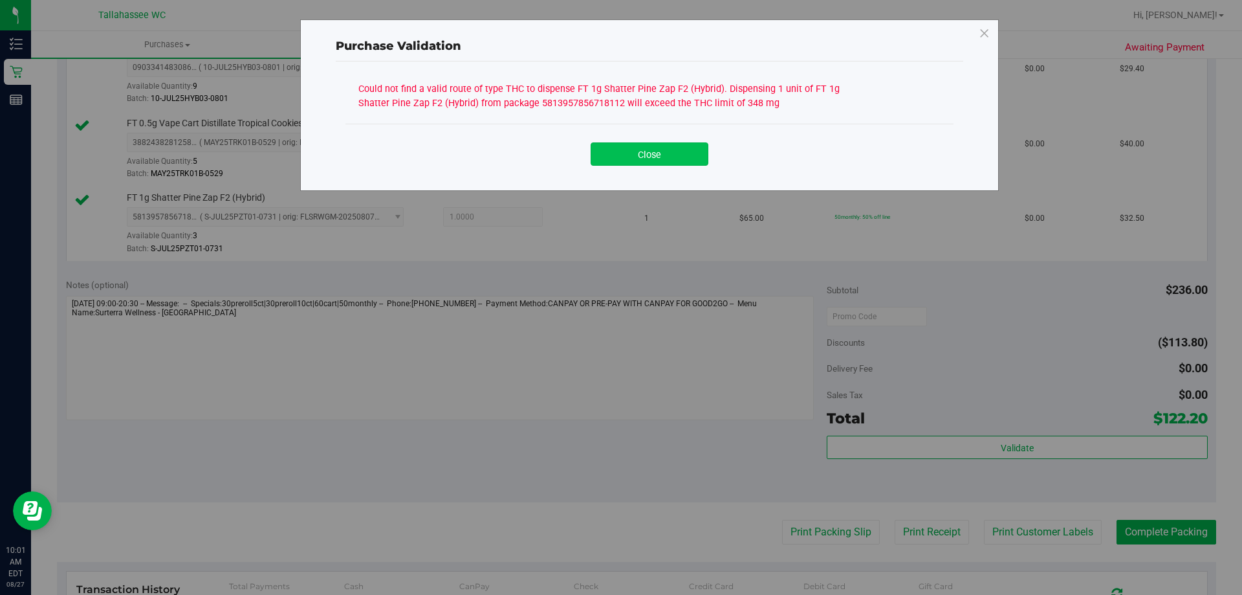
click at [645, 162] on button "Close" at bounding box center [650, 153] width 118 height 23
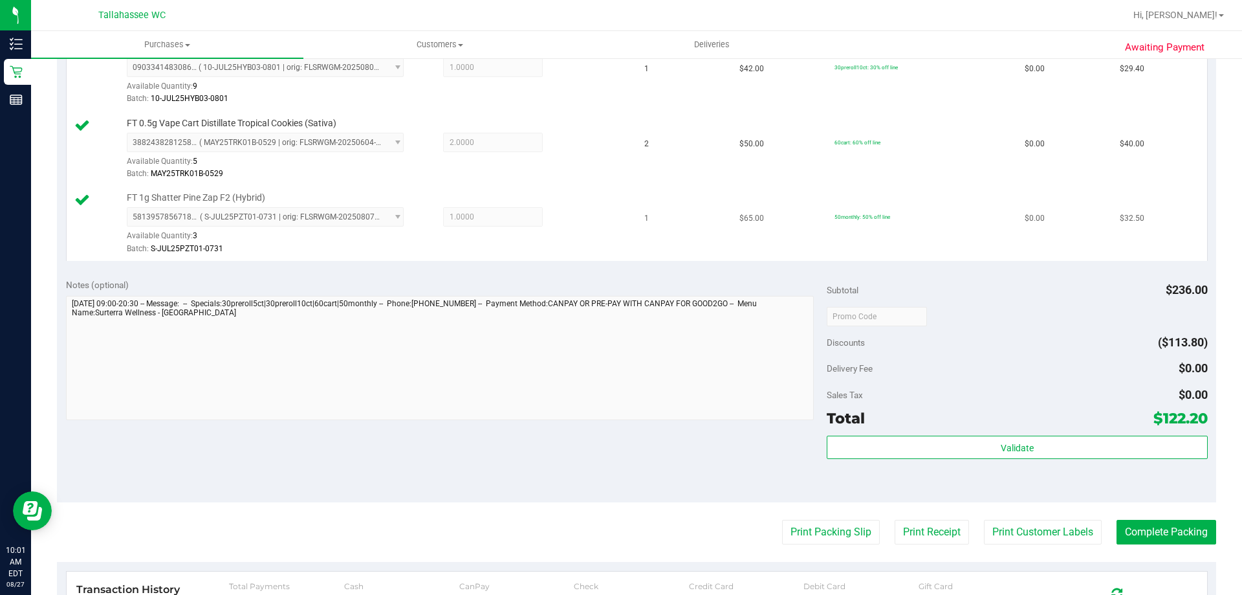
scroll to position [194, 0]
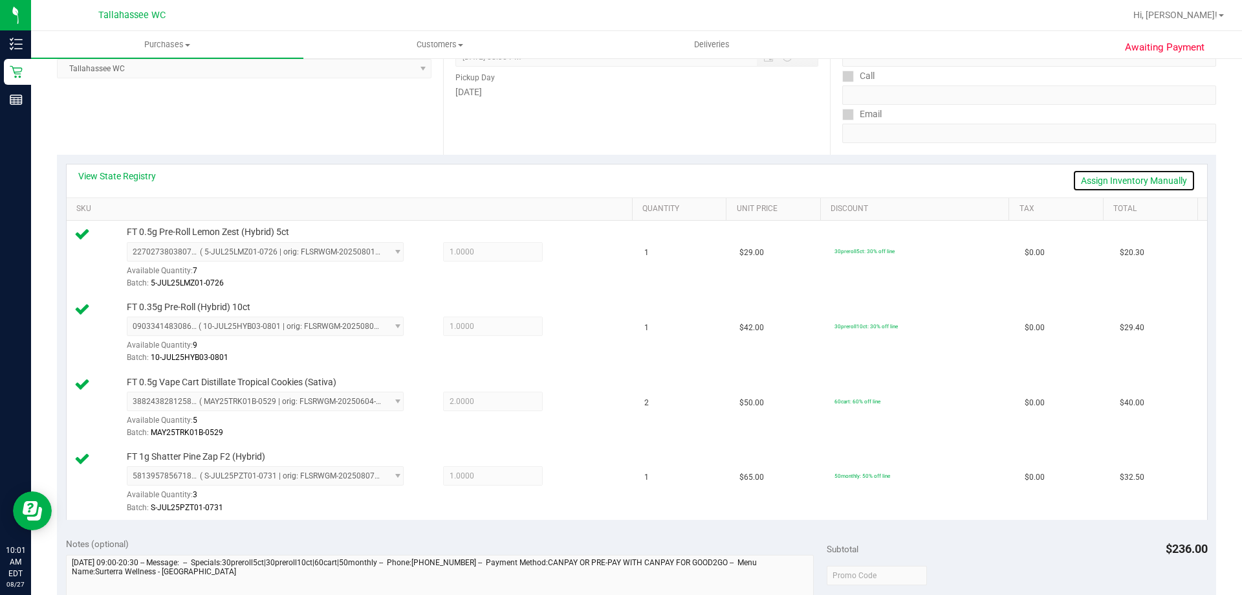
click at [1153, 177] on link "Assign Inventory Manually" at bounding box center [1134, 180] width 123 height 22
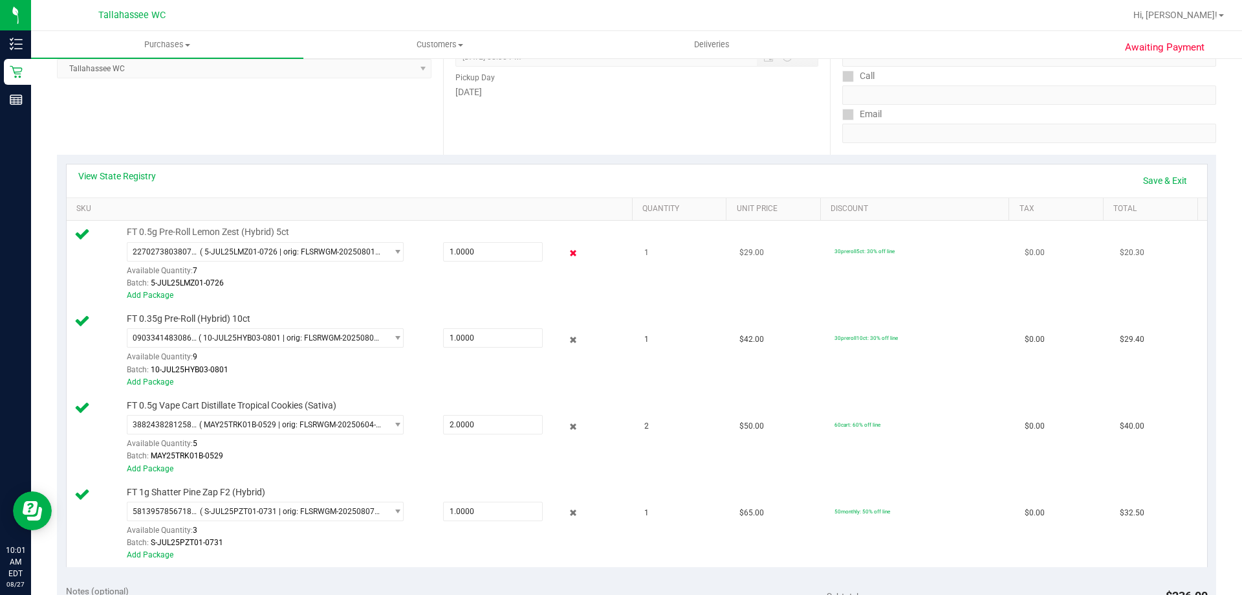
click at [567, 254] on icon at bounding box center [574, 253] width 14 height 15
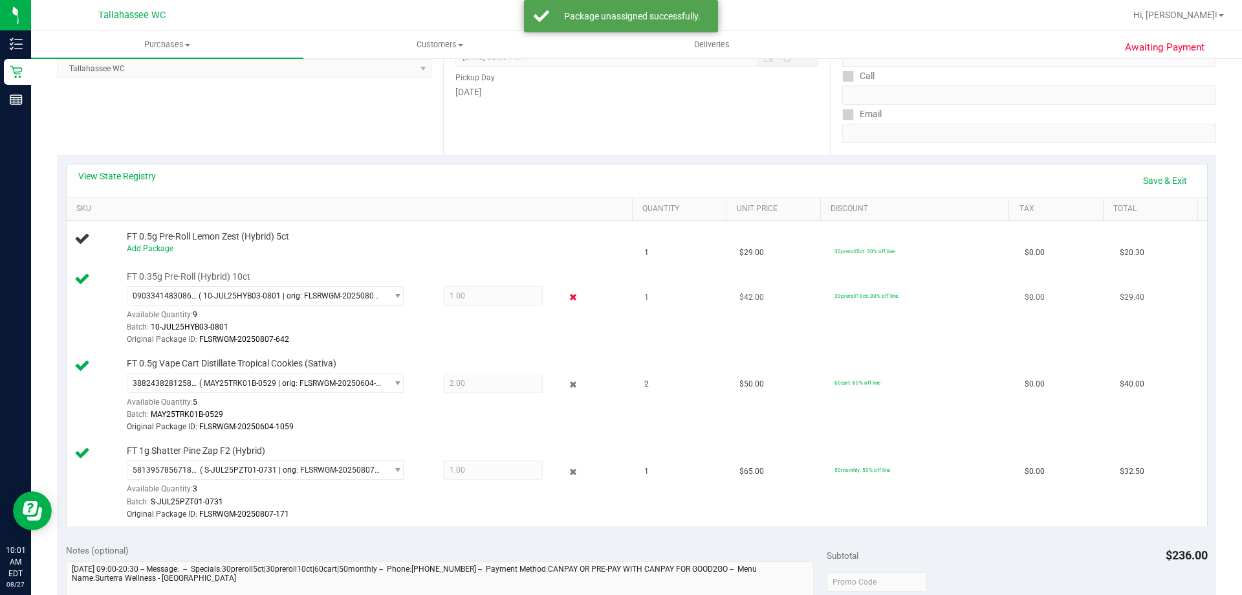
click at [567, 297] on icon at bounding box center [574, 297] width 14 height 15
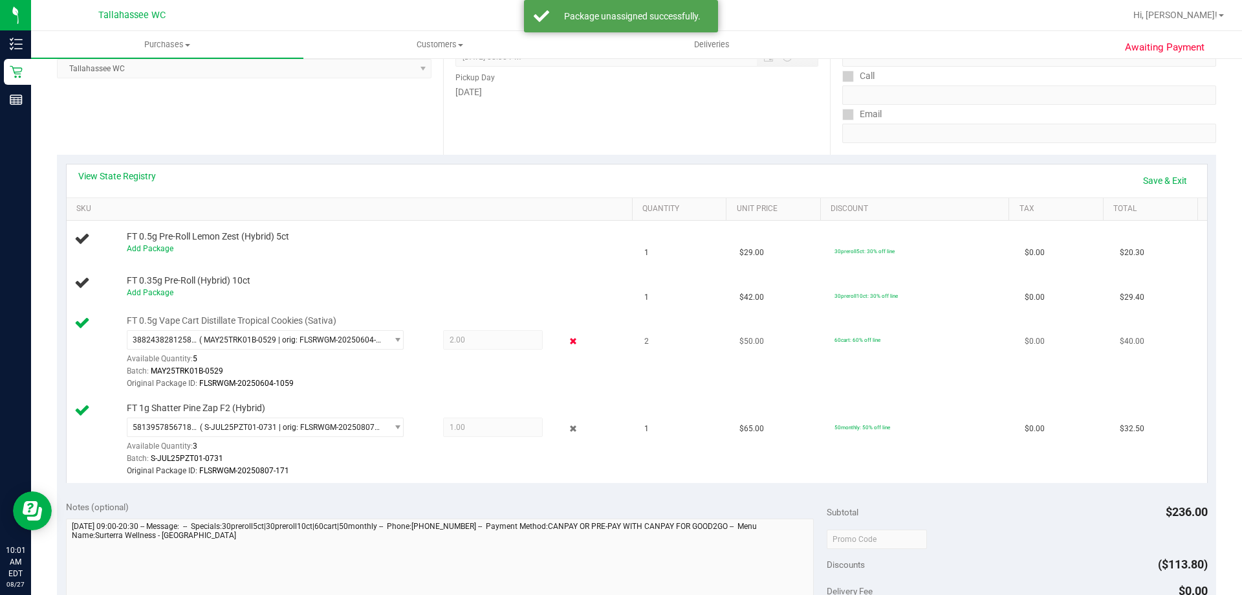
click at [567, 336] on icon at bounding box center [574, 341] width 14 height 15
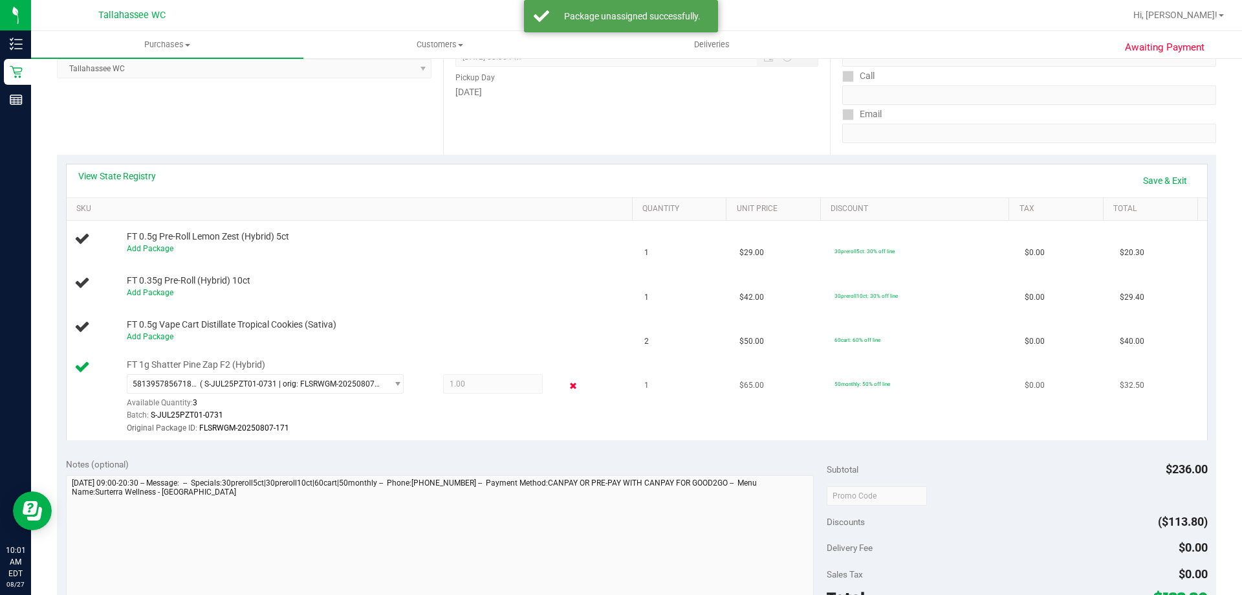
click at [567, 389] on icon at bounding box center [574, 385] width 14 height 15
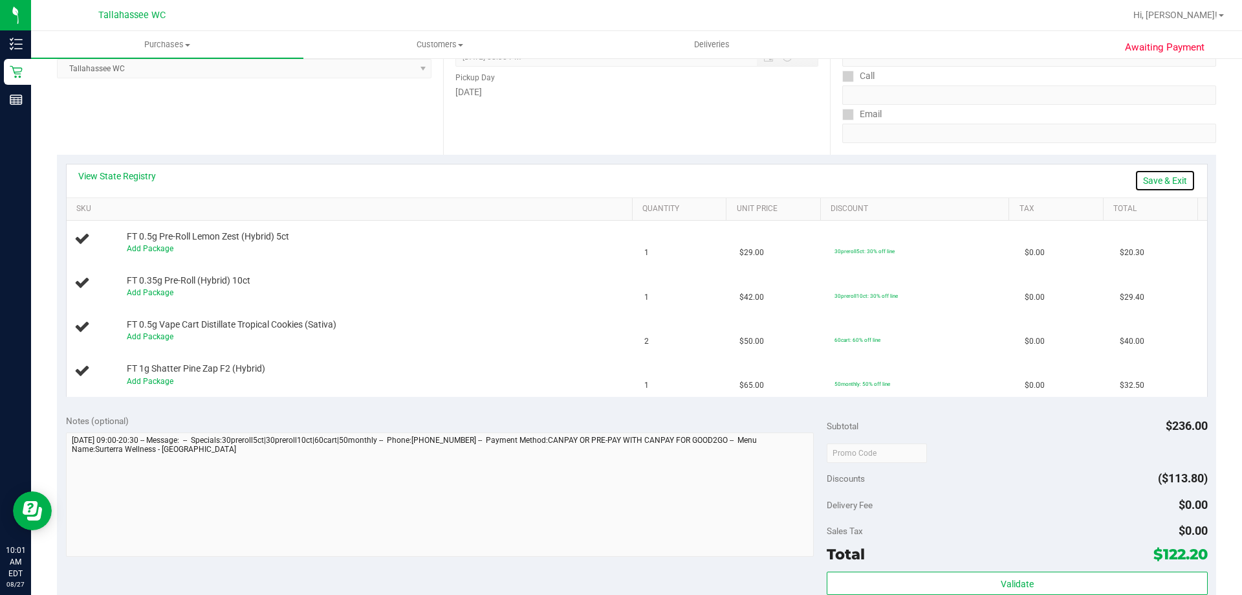
click at [1139, 188] on link "Save & Exit" at bounding box center [1165, 180] width 61 height 22
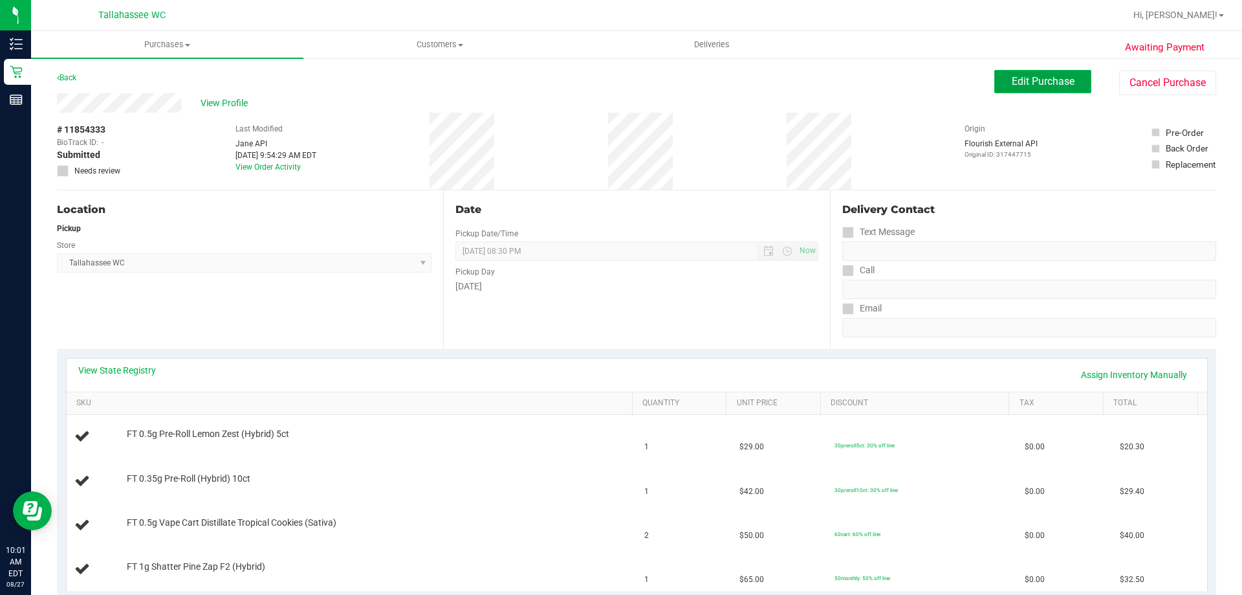
click at [1055, 87] on button "Edit Purchase" at bounding box center [1042, 81] width 97 height 23
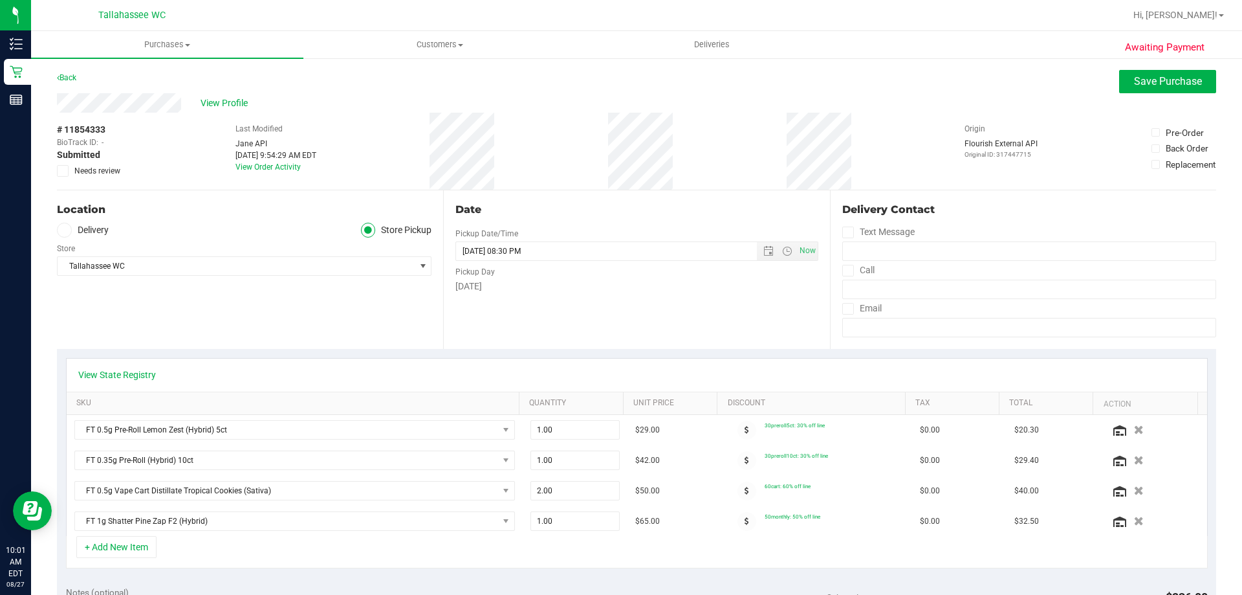
click at [63, 175] on span at bounding box center [63, 171] width 12 height 12
click at [0, 0] on input "Needs review" at bounding box center [0, 0] width 0 height 0
click at [1153, 89] on button "Save Purchase" at bounding box center [1167, 81] width 97 height 23
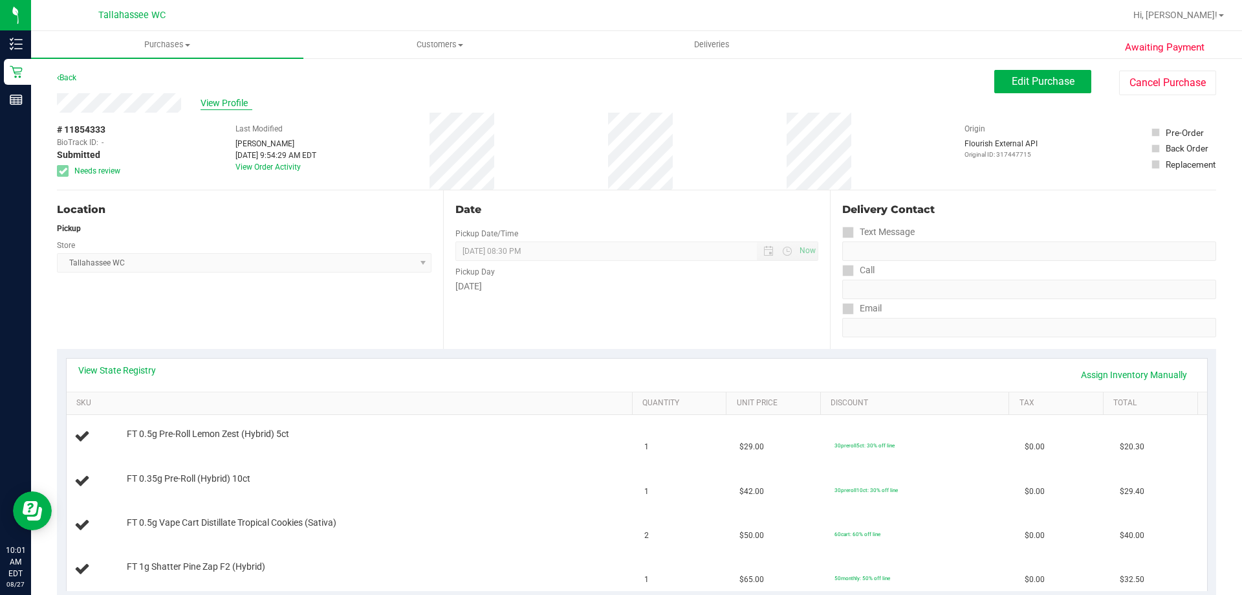
click at [224, 97] on span "View Profile" at bounding box center [227, 103] width 52 height 14
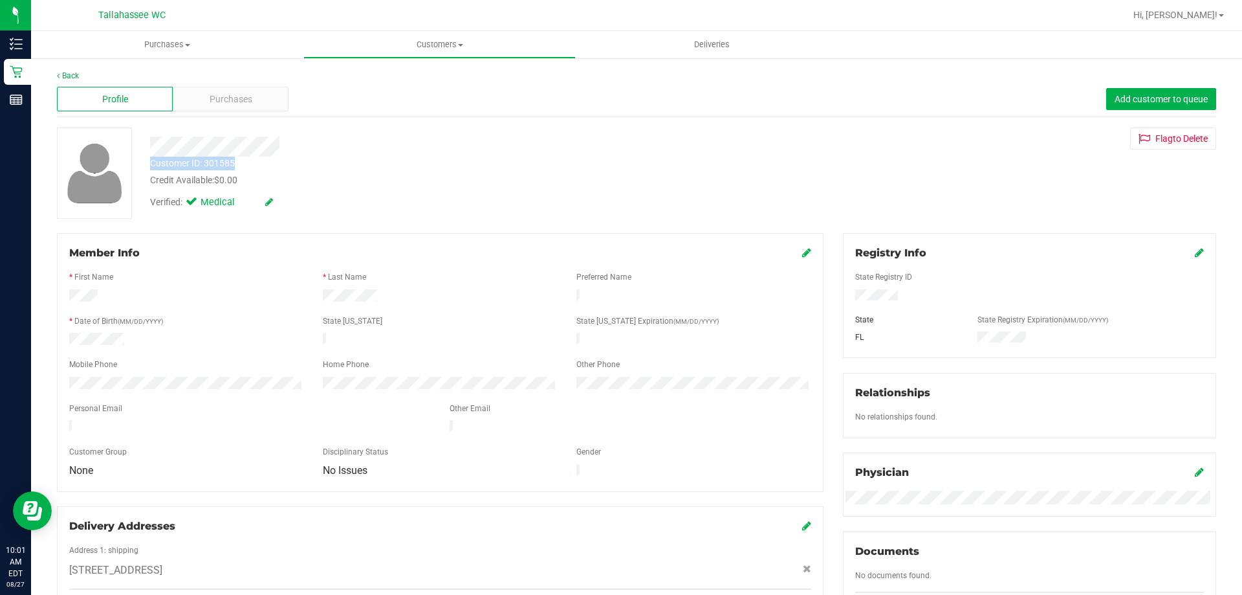
drag, startPoint x: 149, startPoint y: 160, endPoint x: 255, endPoint y: 162, distance: 106.1
click at [255, 162] on div "Customer ID: 301585 Credit Available: $0.00" at bounding box center [434, 172] width 589 height 30
copy div "Customer ID: 301585"
drag, startPoint x: 485, startPoint y: 105, endPoint x: 323, endPoint y: 85, distance: 163.0
click at [485, 105] on div "Profile Purchases Add customer to queue" at bounding box center [636, 100] width 1159 height 36
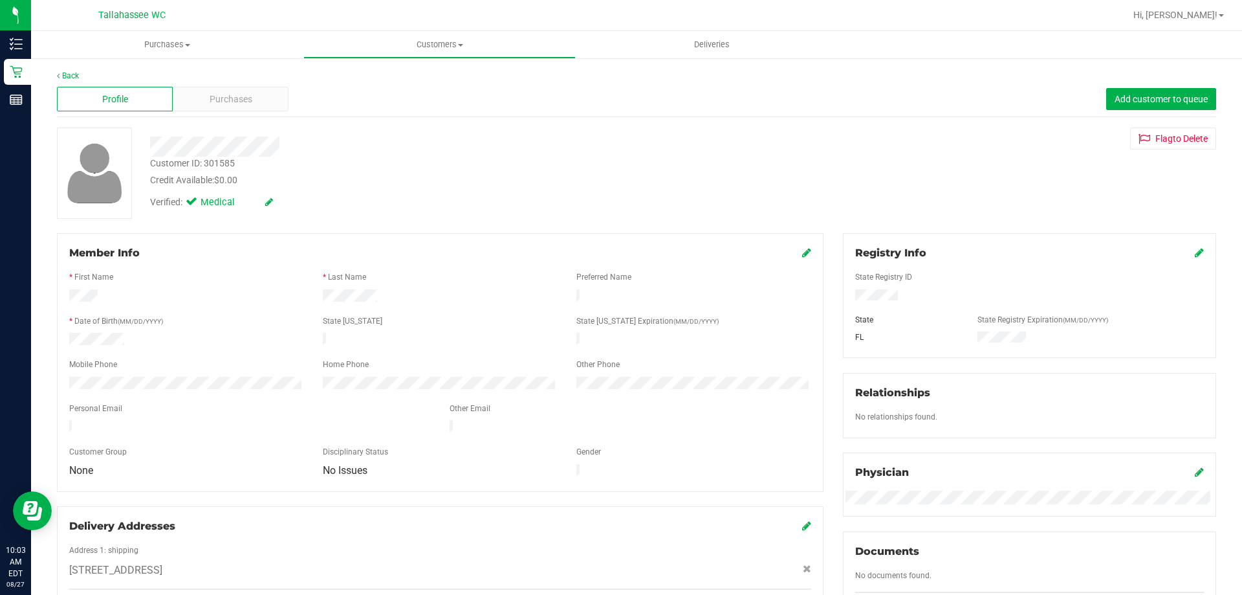
click at [80, 77] on div "Back" at bounding box center [636, 76] width 1159 height 12
click at [78, 77] on link "Back" at bounding box center [68, 75] width 22 height 9
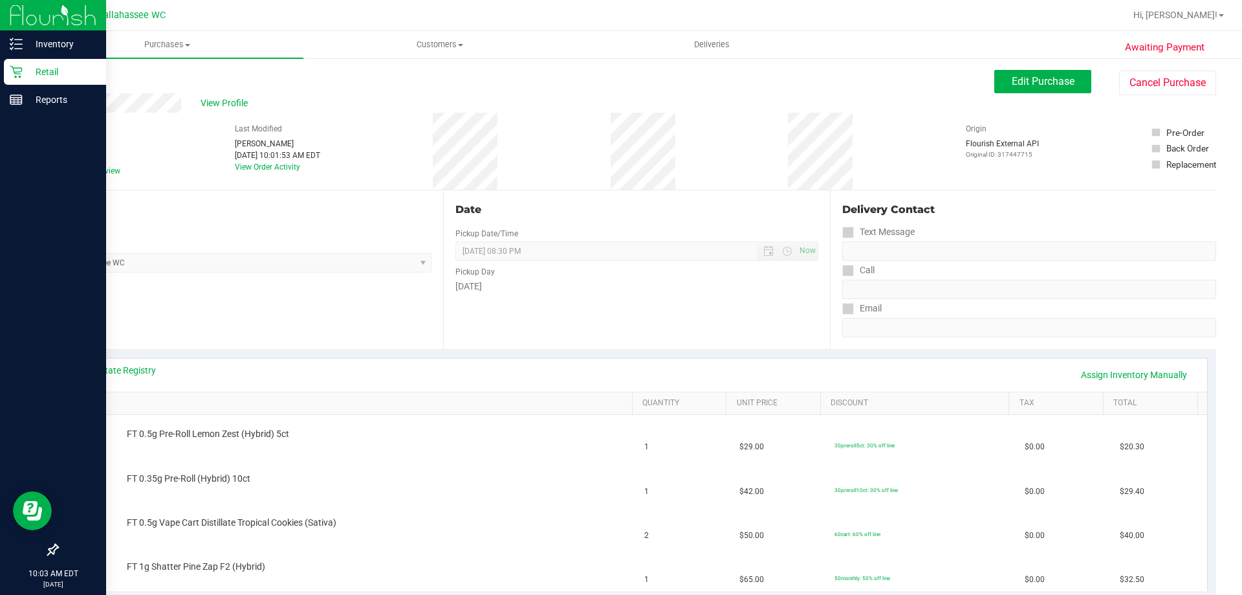
click at [61, 72] on p "Retail" at bounding box center [62, 72] width 78 height 16
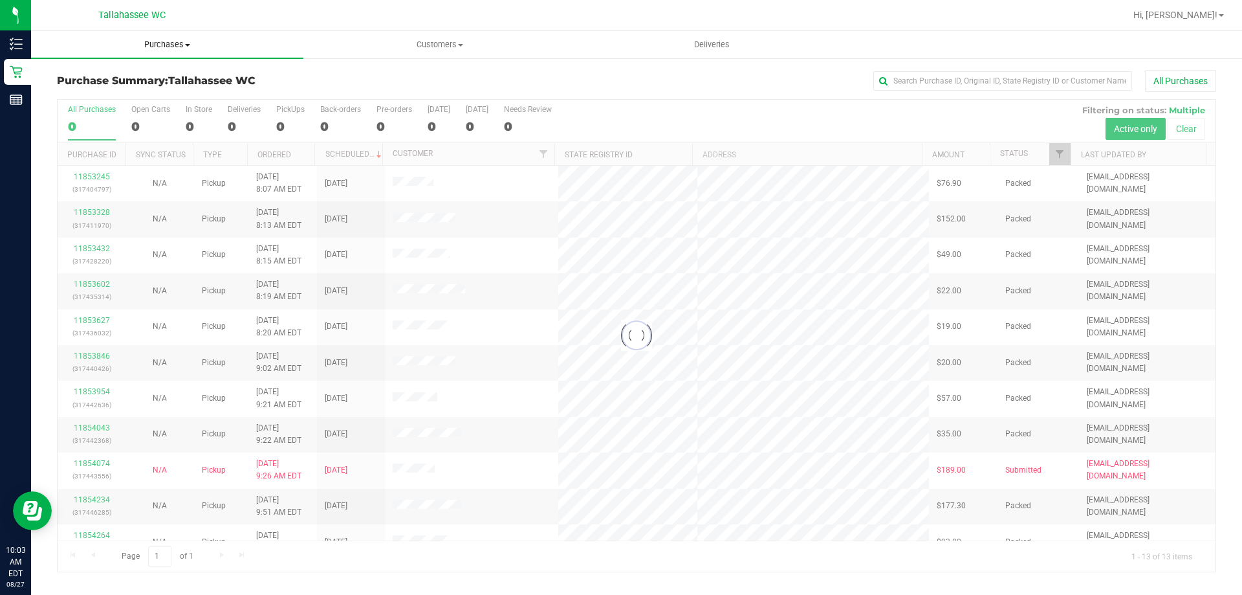
click at [176, 43] on span "Purchases" at bounding box center [167, 45] width 272 height 12
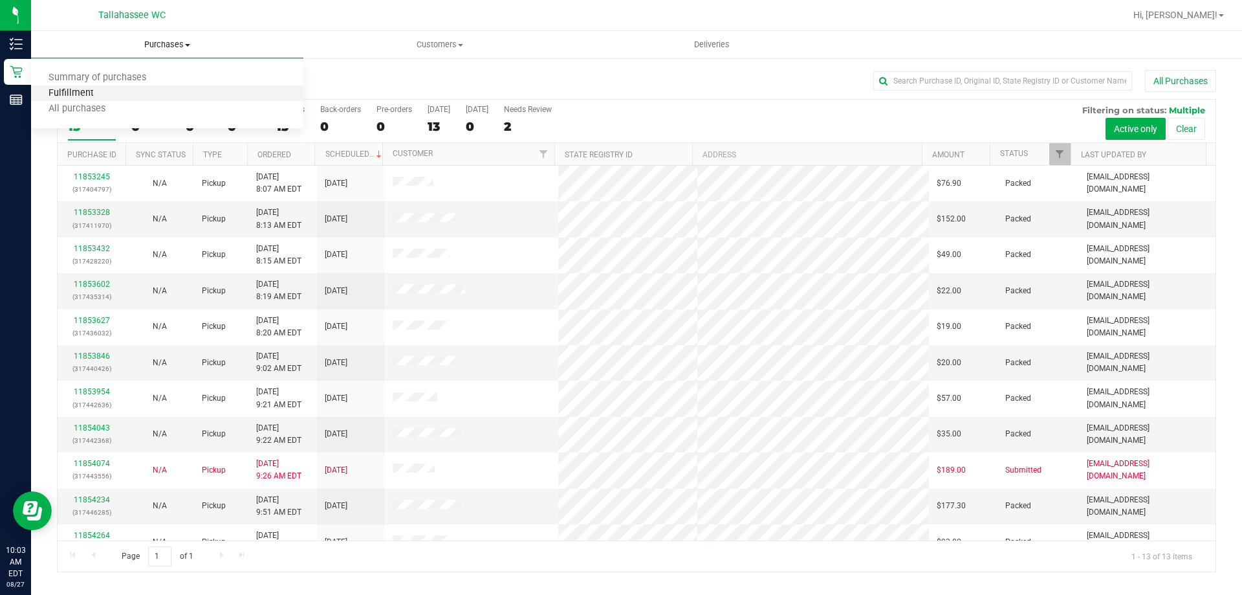
click at [100, 89] on span "Fulfillment" at bounding box center [71, 93] width 80 height 11
